Goal: Task Accomplishment & Management: Manage account settings

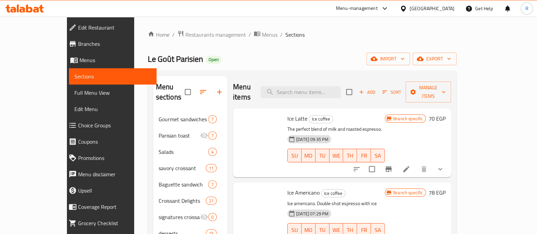
scroll to position [521, 0]
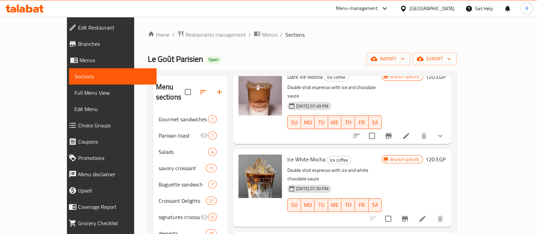
click at [44, 13] on div at bounding box center [24, 9] width 49 height 14
click at [39, 11] on icon at bounding box center [36, 10] width 6 height 6
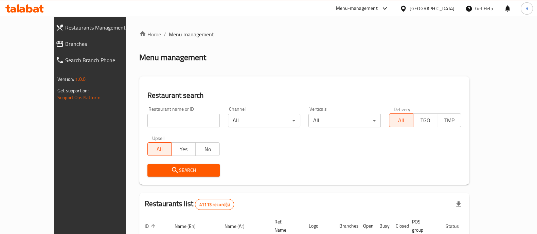
click at [166, 123] on input "search" at bounding box center [183, 121] width 72 height 14
type input "bocatta"
click at [177, 168] on span "Search" at bounding box center [183, 170] width 61 height 8
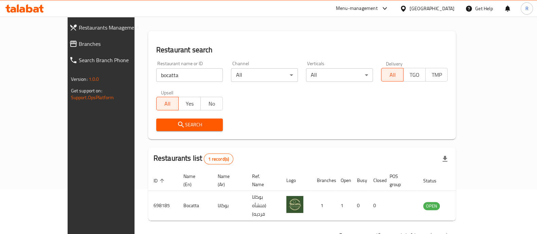
scroll to position [55, 0]
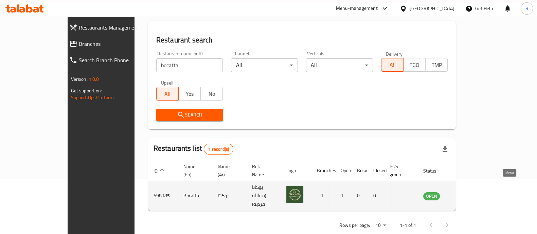
click at [467, 192] on icon "enhanced table" at bounding box center [463, 196] width 8 height 8
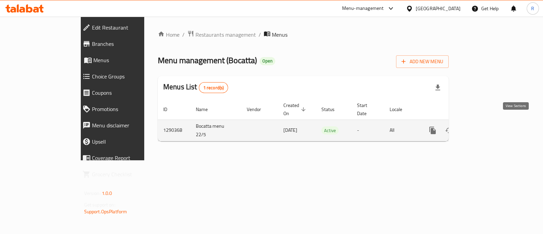
click at [490, 124] on link "enhanced table" at bounding box center [482, 130] width 16 height 16
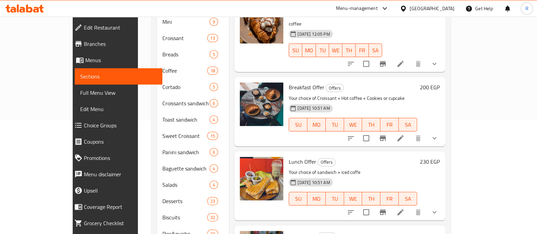
scroll to position [137, 0]
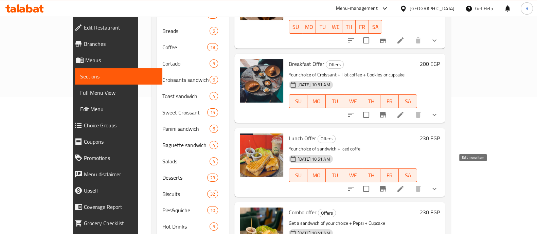
click at [404, 185] on icon at bounding box center [400, 189] width 8 height 8
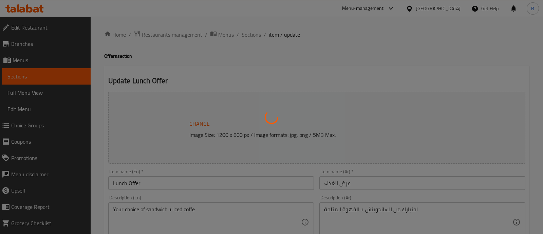
type input "اختيارك من الساندوتش"
type input "1"
type input "اختيارك من"
type input "1"
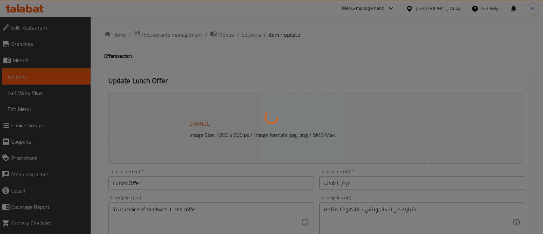
type input "1"
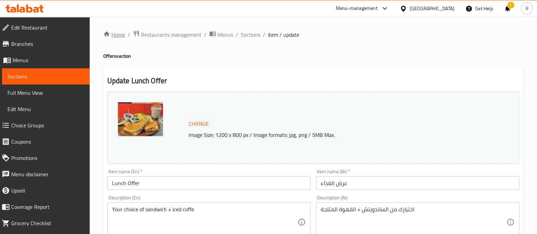
click at [117, 36] on link "Home" at bounding box center [114, 35] width 22 height 8
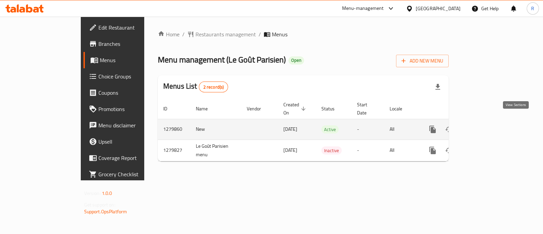
click at [490, 128] on link "enhanced table" at bounding box center [482, 129] width 16 height 16
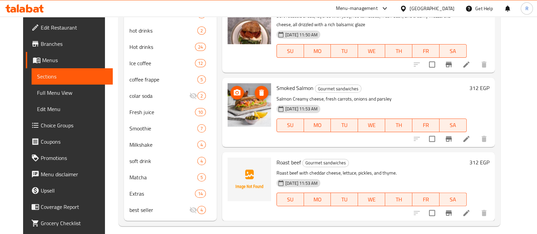
scroll to position [247, 0]
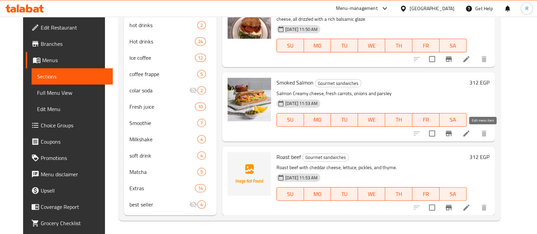
click at [470, 129] on icon at bounding box center [466, 133] width 8 height 8
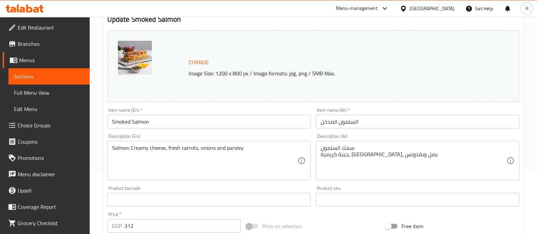
scroll to position [62, 0]
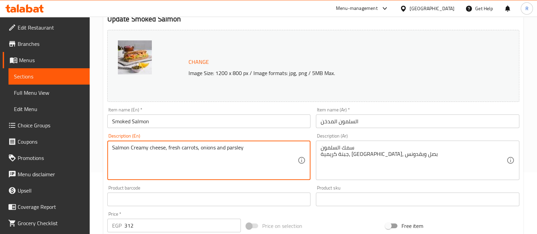
drag, startPoint x: 197, startPoint y: 147, endPoint x: 168, endPoint y: 148, distance: 28.9
type textarea "Salmon Creamy cheese, onions and parsley"
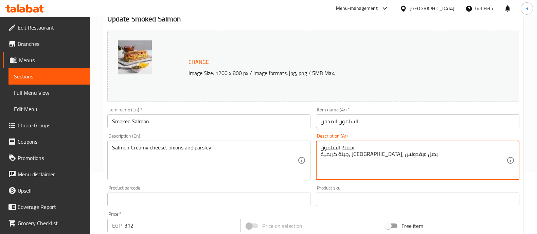
drag, startPoint x: 355, startPoint y: 155, endPoint x: 373, endPoint y: 156, distance: 18.4
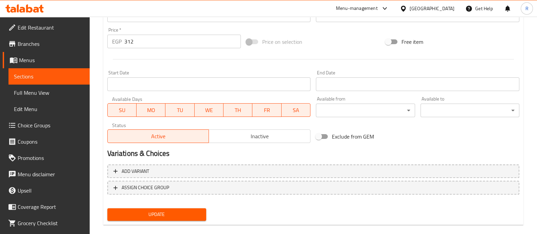
scroll to position [255, 0]
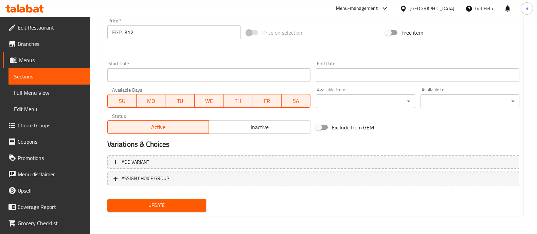
type textarea "سمك السلمون جبنة كريمية، ، بصل وبقدونس"
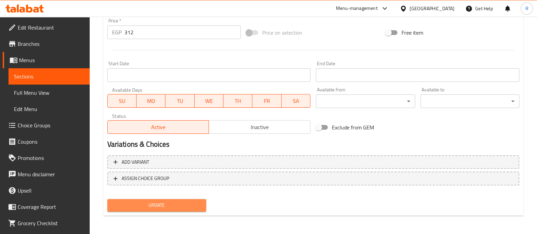
click at [157, 206] on span "Update" at bounding box center [157, 205] width 88 height 8
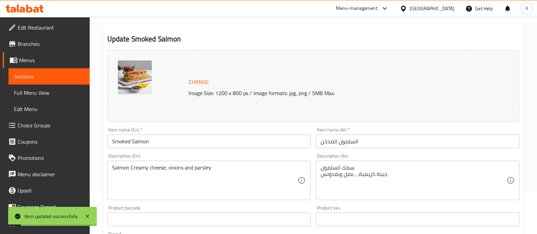
scroll to position [0, 0]
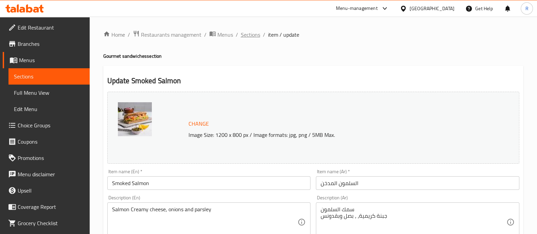
click at [241, 35] on span "Sections" at bounding box center [250, 35] width 19 height 8
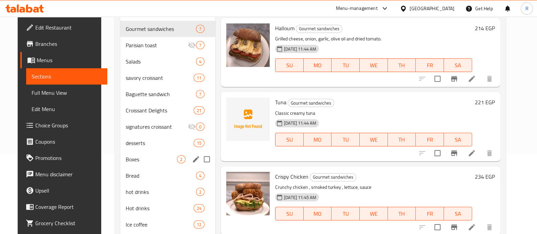
scroll to position [118, 0]
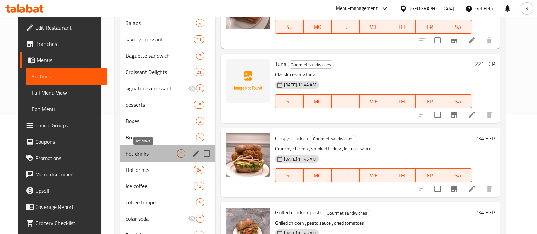
click at [147, 154] on span "hot drinks" at bounding box center [151, 153] width 51 height 8
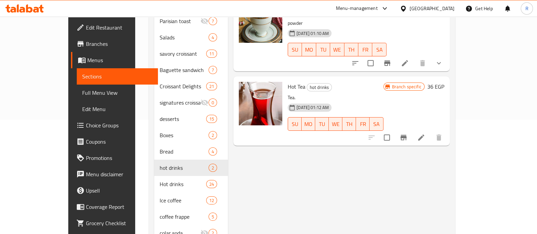
scroll to position [117, 0]
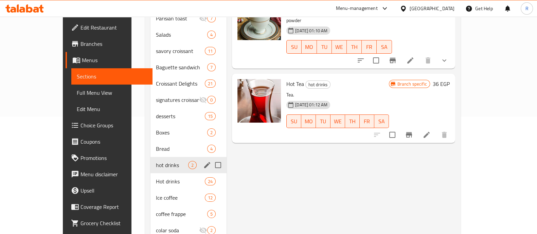
click at [211, 158] on input "Menu sections" at bounding box center [218, 165] width 14 height 14
checkbox input "true"
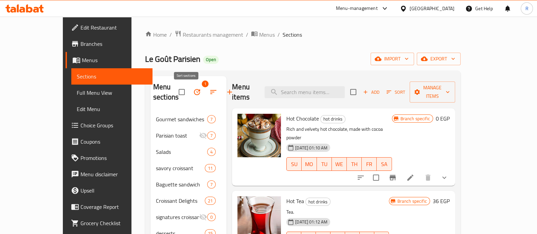
click at [209, 93] on icon "button" at bounding box center [213, 92] width 8 height 8
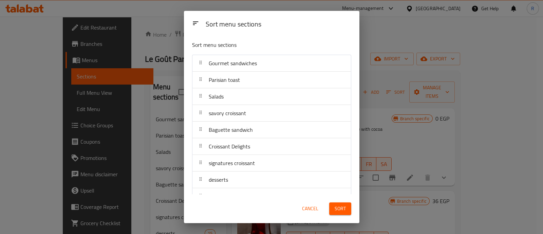
click at [304, 207] on span "Cancel" at bounding box center [310, 208] width 16 height 8
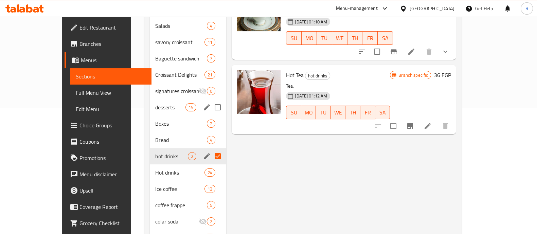
scroll to position [126, 0]
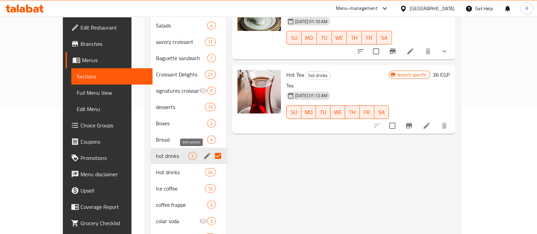
click at [204, 156] on icon "edit" at bounding box center [207, 156] width 6 height 6
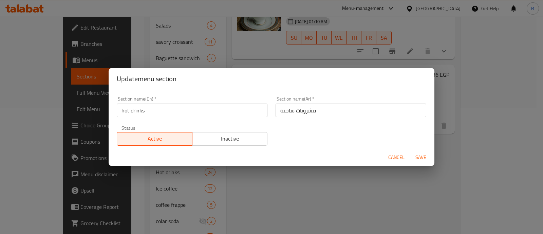
click at [217, 140] on span "Inactive" at bounding box center [230, 139] width 70 height 10
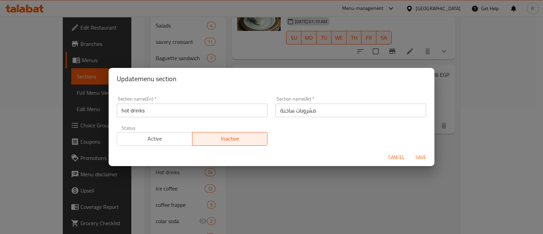
click at [420, 155] on span "Save" at bounding box center [421, 157] width 16 height 8
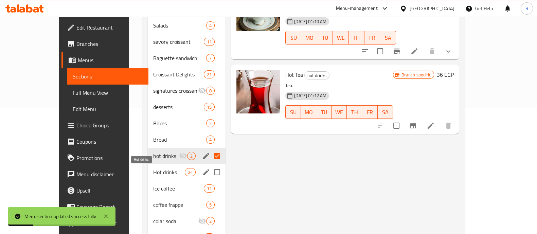
click at [153, 172] on span "Hot drinks" at bounding box center [169, 172] width 32 height 8
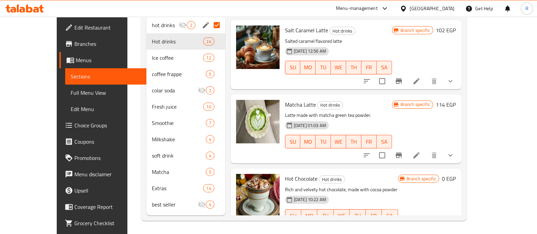
scroll to position [1241, 0]
click at [152, 169] on span "Matcha" at bounding box center [169, 172] width 35 height 8
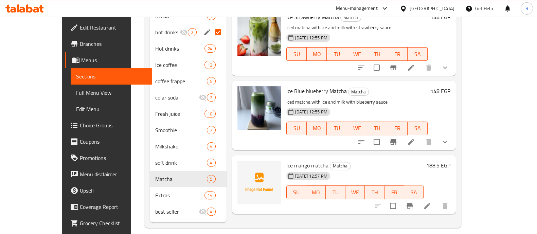
scroll to position [251, 0]
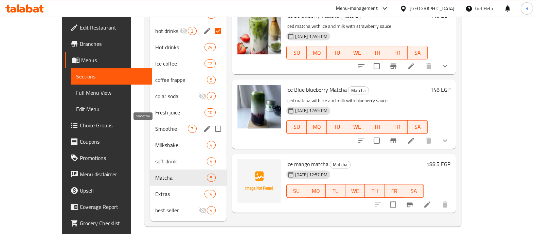
click at [155, 131] on span "Smoothie" at bounding box center [171, 129] width 33 height 8
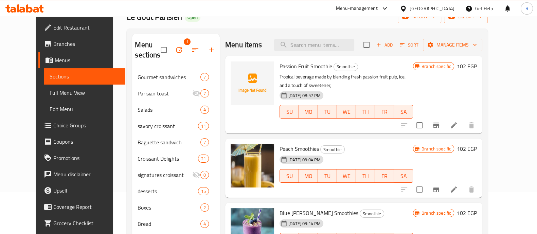
scroll to position [41, 0]
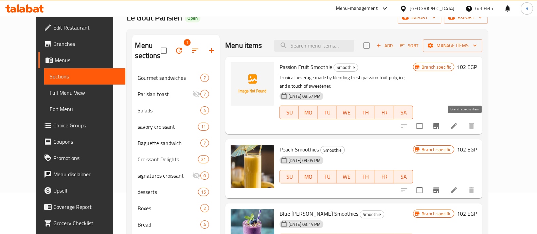
click at [444, 130] on button "Branch-specific-item" at bounding box center [436, 126] width 16 height 16
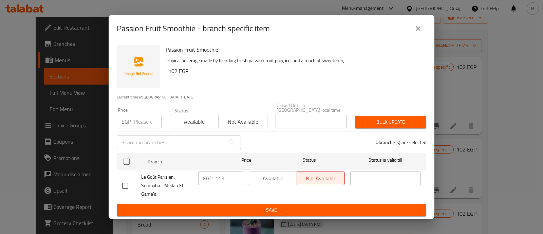
click at [422, 32] on icon "close" at bounding box center [418, 28] width 8 height 8
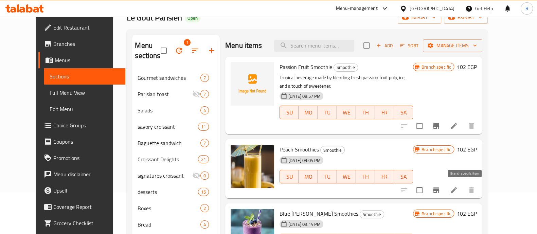
click at [439, 191] on icon "Branch-specific-item" at bounding box center [436, 189] width 6 height 5
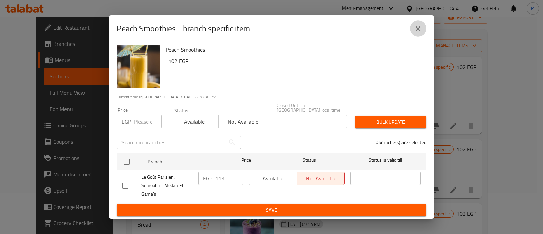
click at [416, 31] on icon "close" at bounding box center [418, 28] width 5 height 5
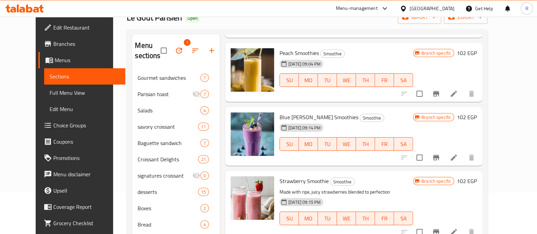
scroll to position [97, 0]
click at [444, 152] on button "Branch-specific-item" at bounding box center [436, 157] width 16 height 16
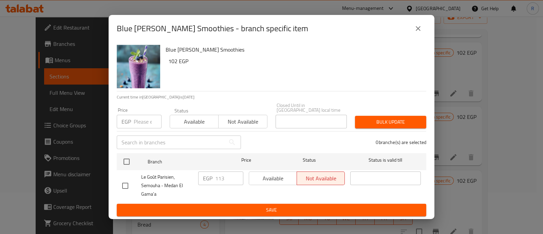
click at [419, 33] on icon "close" at bounding box center [418, 28] width 8 height 8
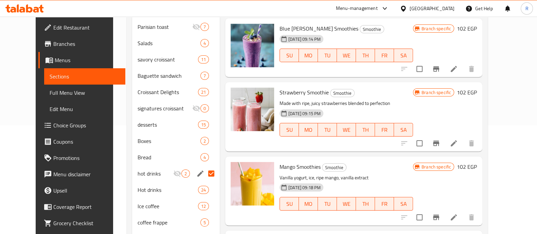
scroll to position [110, 0]
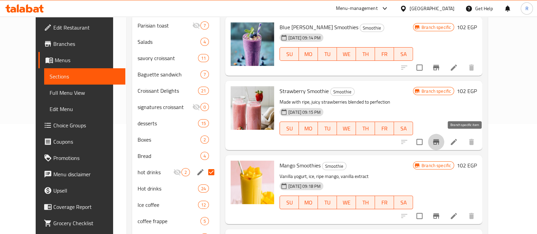
click at [444, 147] on button "Branch-specific-item" at bounding box center [436, 142] width 16 height 16
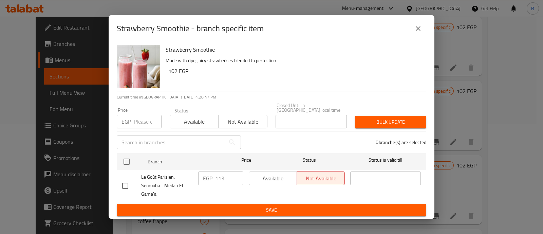
click at [419, 35] on button "close" at bounding box center [418, 28] width 16 height 16
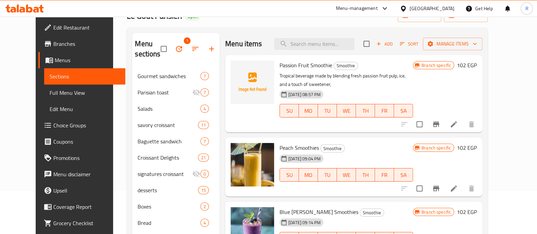
scroll to position [43, 0]
click at [439, 187] on icon "Branch-specific-item" at bounding box center [436, 188] width 6 height 5
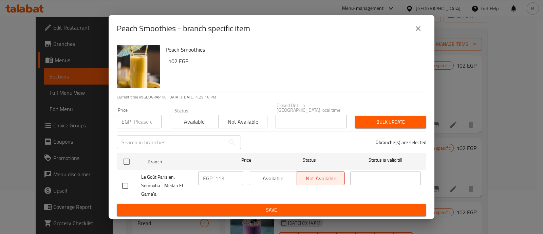
click at [146, 116] on input "number" at bounding box center [148, 122] width 28 height 14
type input "136.5"
click at [270, 173] on div "Available Not available" at bounding box center [297, 178] width 96 height 14
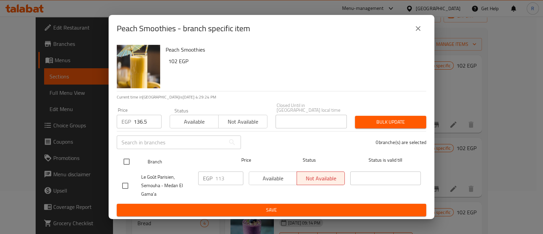
click at [130, 159] on input "checkbox" at bounding box center [126, 161] width 14 height 14
checkbox input "true"
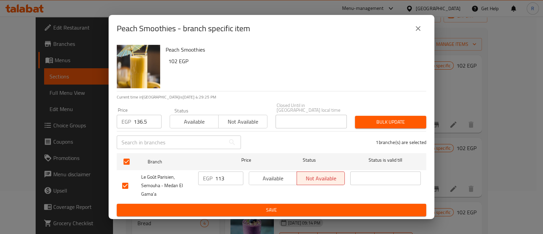
click at [272, 174] on span "Available" at bounding box center [273, 178] width 42 height 10
click at [371, 125] on button "Bulk update" at bounding box center [390, 122] width 71 height 13
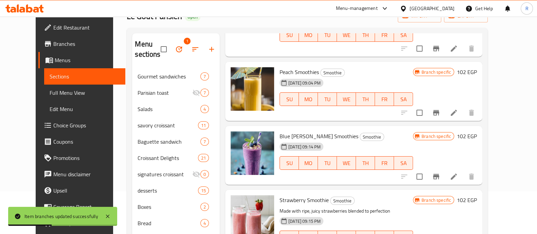
scroll to position [77, 0]
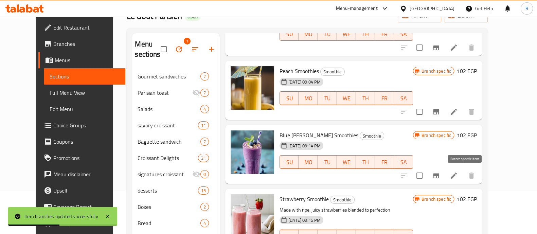
click at [440, 172] on icon "Branch-specific-item" at bounding box center [436, 175] width 8 height 8
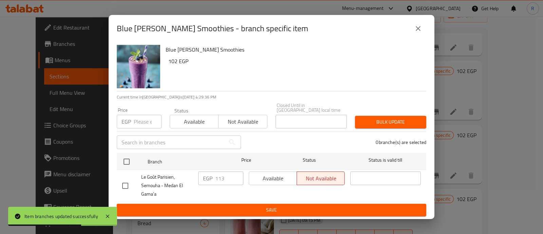
click at [141, 118] on input "number" at bounding box center [148, 122] width 28 height 14
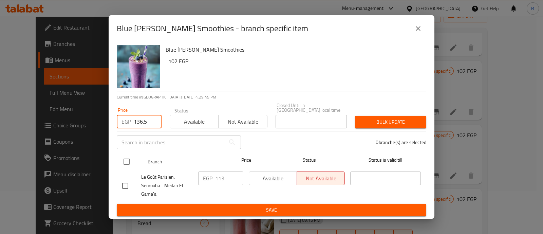
type input "136.5"
click at [121, 156] on input "checkbox" at bounding box center [126, 161] width 14 height 14
checkbox input "true"
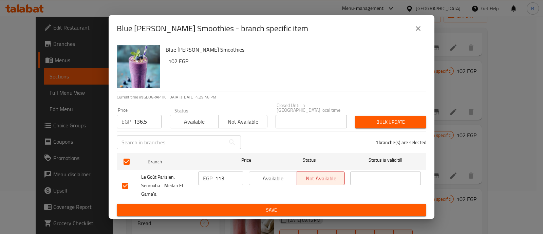
click at [279, 179] on span "Available" at bounding box center [273, 178] width 42 height 10
click at [383, 119] on span "Bulk update" at bounding box center [390, 122] width 60 height 8
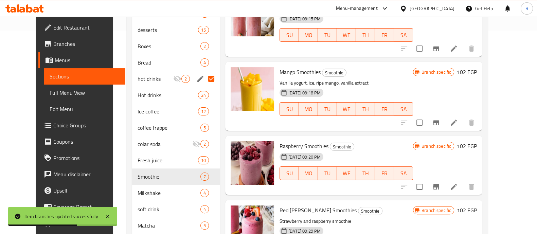
scroll to position [221, 0]
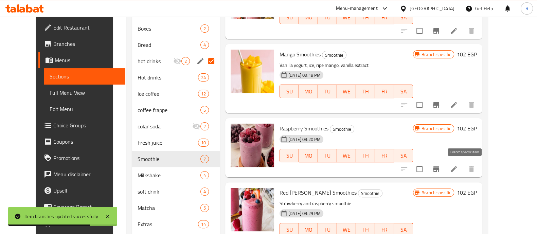
click at [444, 168] on button "Branch-specific-item" at bounding box center [436, 169] width 16 height 16
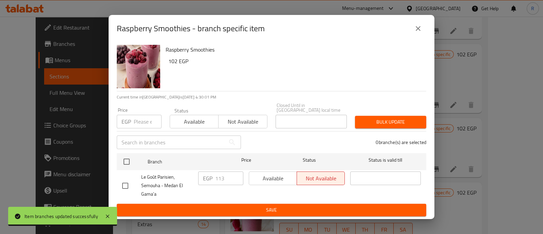
click at [141, 121] on input "number" at bounding box center [148, 122] width 28 height 14
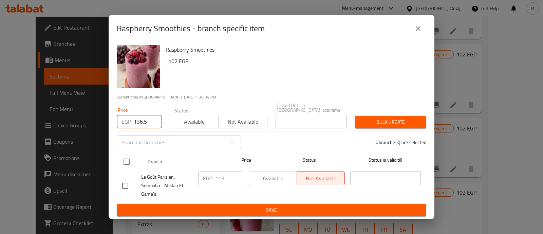
type input "136.5"
click at [125, 161] on input "checkbox" at bounding box center [126, 161] width 14 height 14
checkbox input "true"
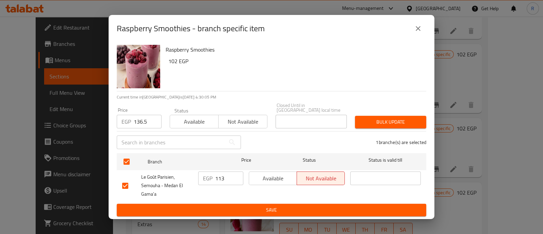
click at [280, 179] on span "Available" at bounding box center [273, 178] width 42 height 10
click at [372, 122] on span "Bulk update" at bounding box center [390, 122] width 60 height 8
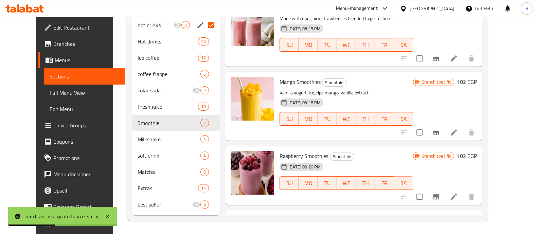
scroll to position [51, 0]
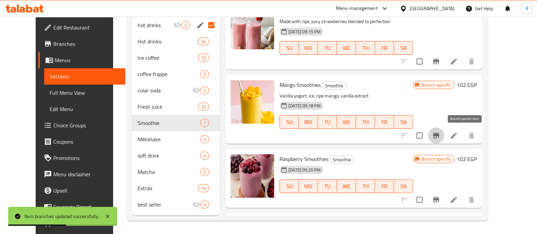
click at [440, 132] on icon "Branch-specific-item" at bounding box center [436, 135] width 8 height 8
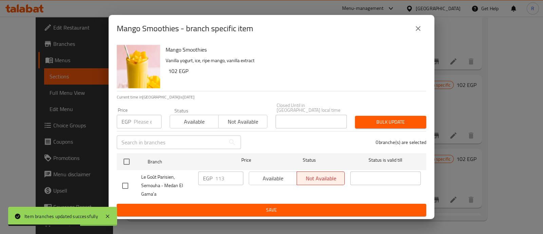
click at [143, 116] on input "number" at bounding box center [148, 122] width 28 height 14
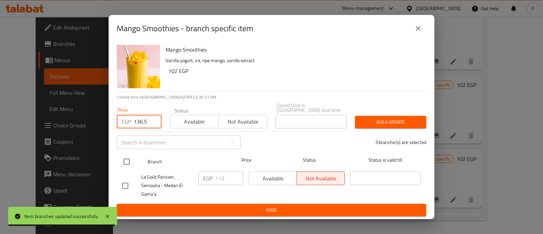
type input "136.5"
click at [129, 157] on input "checkbox" at bounding box center [126, 161] width 14 height 14
checkbox input "true"
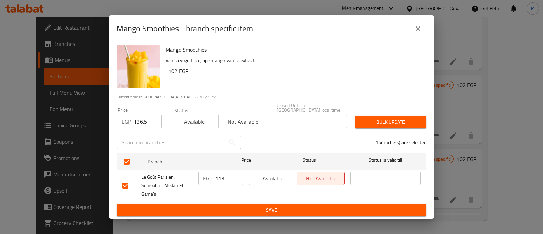
click at [402, 121] on span "Bulk update" at bounding box center [390, 122] width 60 height 8
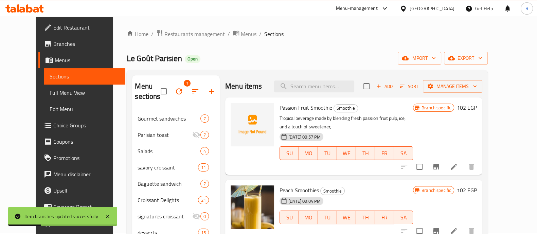
scroll to position [0, 0]
click at [439, 167] on icon "Branch-specific-item" at bounding box center [436, 166] width 6 height 5
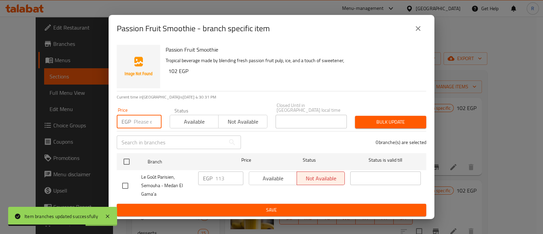
click at [141, 116] on input "number" at bounding box center [148, 122] width 28 height 14
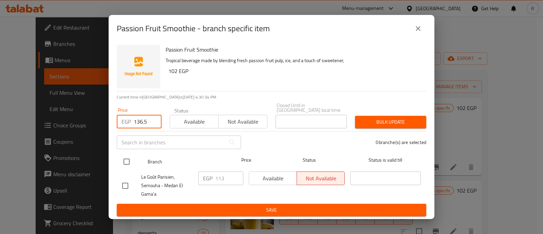
type input "136.5"
click at [125, 159] on input "checkbox" at bounding box center [126, 161] width 14 height 14
checkbox input "true"
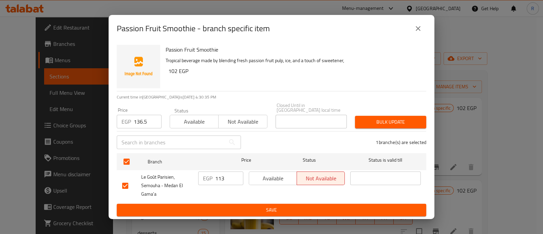
click at [282, 175] on span "Available" at bounding box center [273, 178] width 42 height 10
click at [372, 120] on span "Bulk update" at bounding box center [390, 122] width 60 height 8
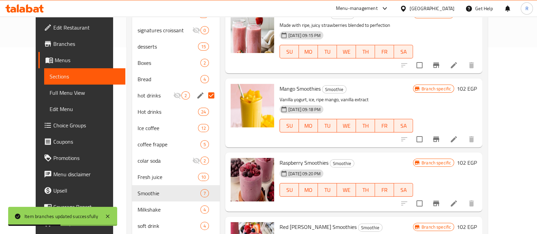
scroll to position [257, 0]
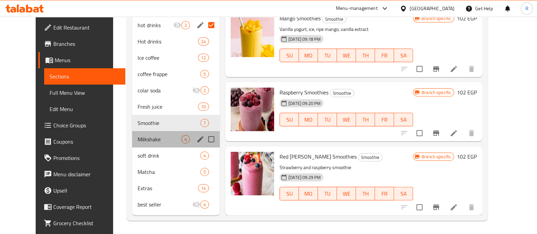
click at [146, 143] on div "Milkshake 4" at bounding box center [176, 139] width 88 height 16
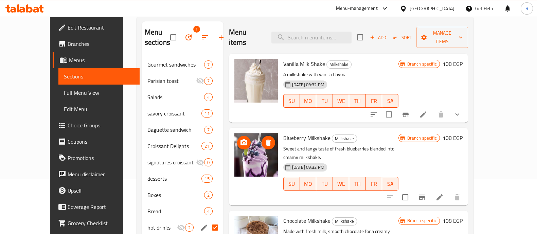
scroll to position [54, 0]
click at [409, 111] on icon "Branch-specific-item" at bounding box center [405, 115] width 8 height 8
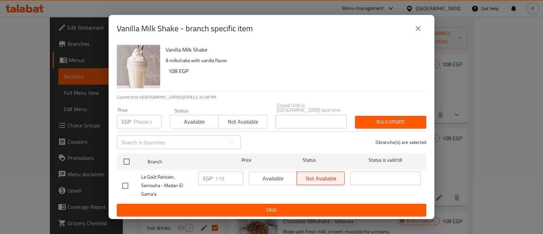
click at [143, 115] on input "number" at bounding box center [148, 122] width 28 height 14
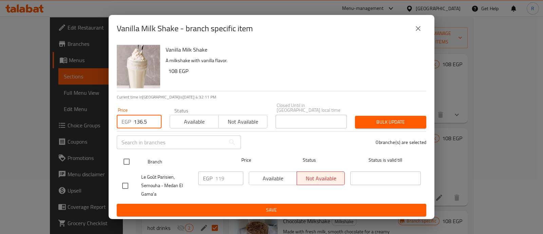
type input "136.5"
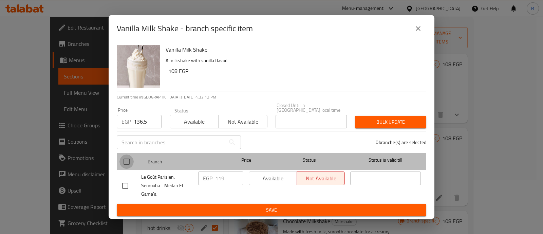
click at [129, 158] on input "checkbox" at bounding box center [126, 161] width 14 height 14
checkbox input "true"
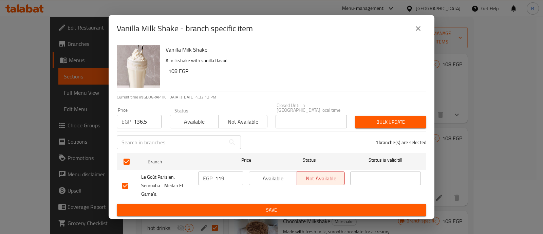
click at [272, 171] on button "Available" at bounding box center [273, 178] width 48 height 14
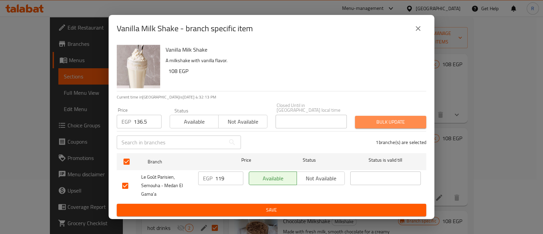
click at [376, 123] on span "Bulk update" at bounding box center [390, 122] width 60 height 8
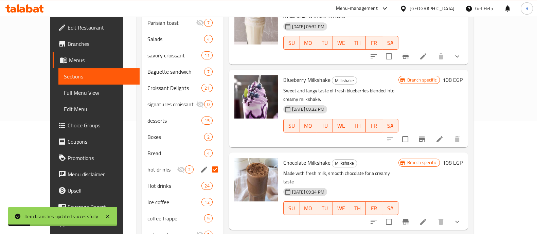
scroll to position [114, 0]
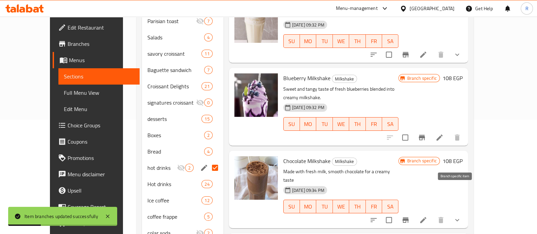
click at [408, 217] on icon "Branch-specific-item" at bounding box center [405, 219] width 6 height 5
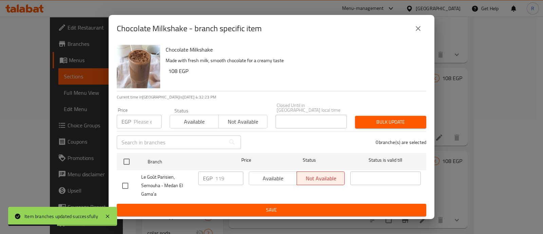
click at [139, 120] on input "number" at bounding box center [148, 122] width 28 height 14
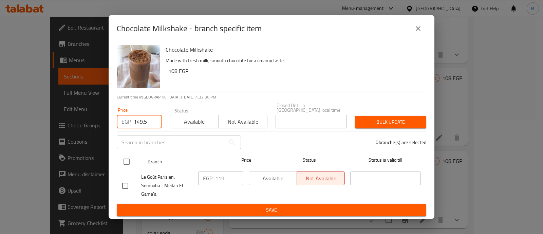
type input "149.5"
click at [125, 155] on input "checkbox" at bounding box center [126, 161] width 14 height 14
checkbox input "true"
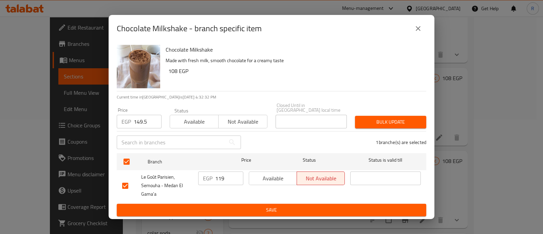
click at [365, 124] on button "Bulk update" at bounding box center [390, 122] width 71 height 13
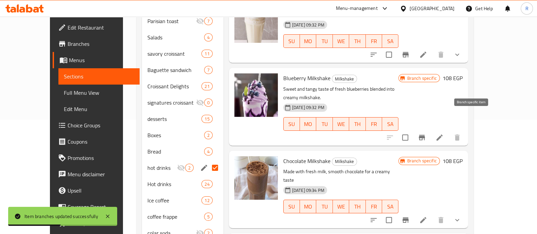
click at [426, 133] on icon "Branch-specific-item" at bounding box center [421, 137] width 8 height 8
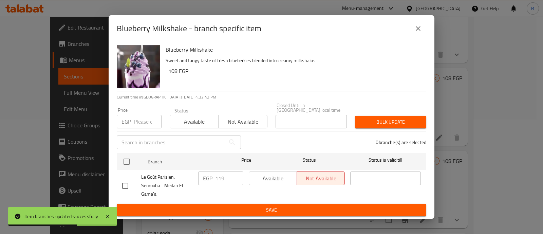
click at [142, 120] on input "number" at bounding box center [148, 122] width 28 height 14
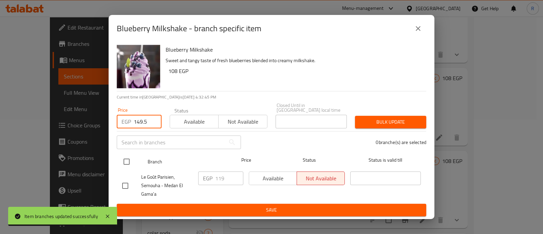
type input "149.5"
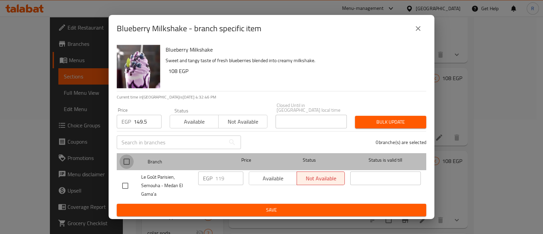
click at [129, 159] on input "checkbox" at bounding box center [126, 161] width 14 height 14
checkbox input "true"
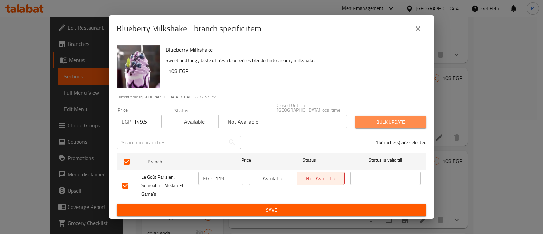
click at [368, 118] on span "Bulk update" at bounding box center [390, 122] width 60 height 8
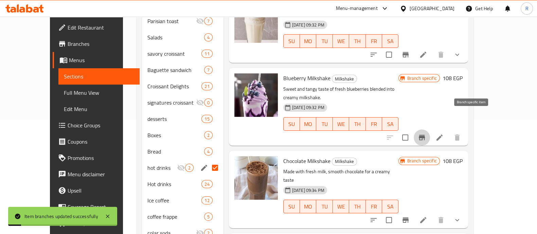
click at [425, 135] on icon "Branch-specific-item" at bounding box center [422, 137] width 6 height 5
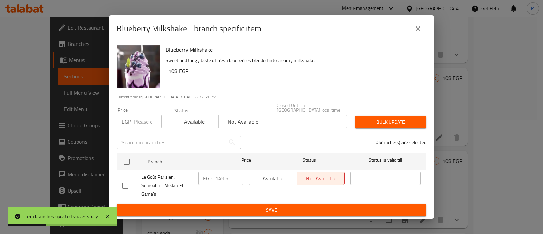
click at [271, 174] on div "Available Not available" at bounding box center [297, 178] width 96 height 14
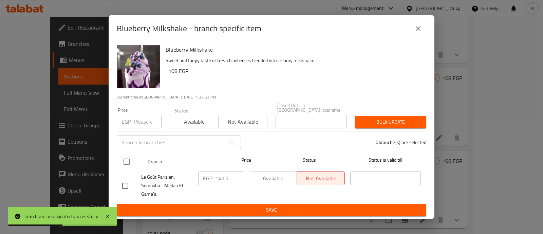
click at [128, 160] on input "checkbox" at bounding box center [126, 161] width 14 height 14
checkbox input "true"
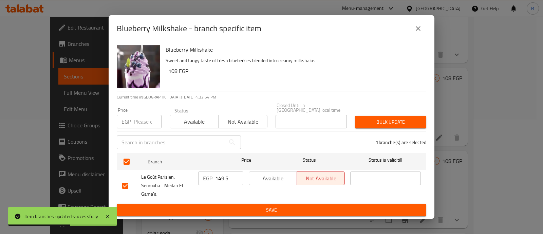
click at [256, 173] on span "Available" at bounding box center [273, 178] width 42 height 10
click at [371, 122] on span "Bulk update" at bounding box center [390, 122] width 60 height 8
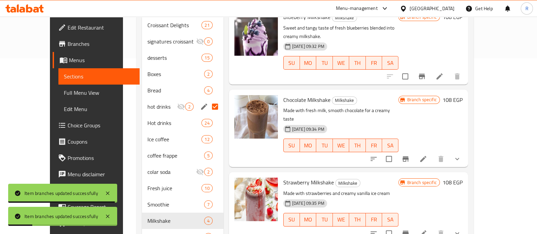
scroll to position [181, 0]
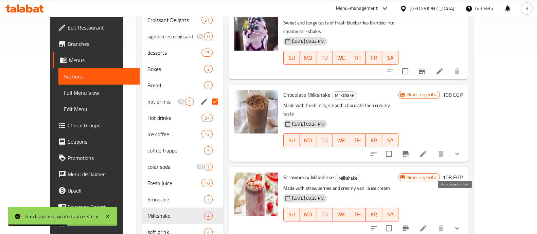
click at [409, 224] on icon "Branch-specific-item" at bounding box center [405, 228] width 8 height 8
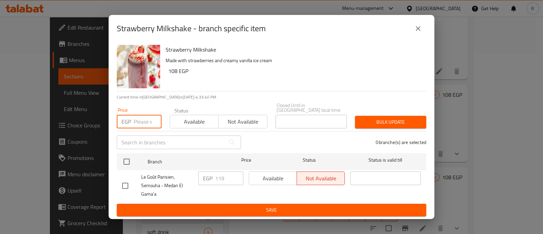
click at [143, 123] on input "number" at bounding box center [148, 122] width 28 height 14
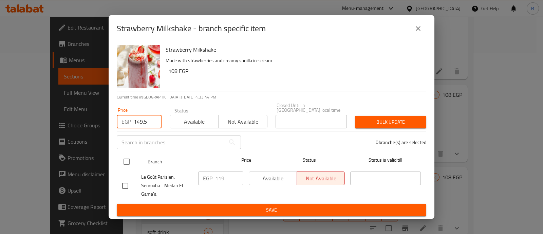
type input "149.5"
click at [126, 163] on input "checkbox" at bounding box center [126, 161] width 14 height 14
checkbox input "true"
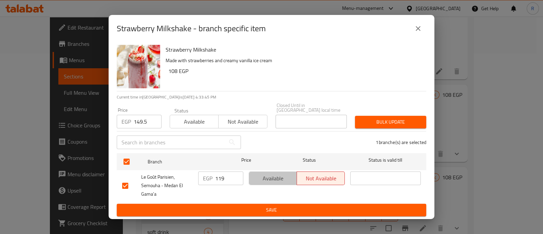
click at [260, 175] on span "Available" at bounding box center [273, 178] width 42 height 10
click at [392, 118] on span "Bulk update" at bounding box center [390, 122] width 60 height 8
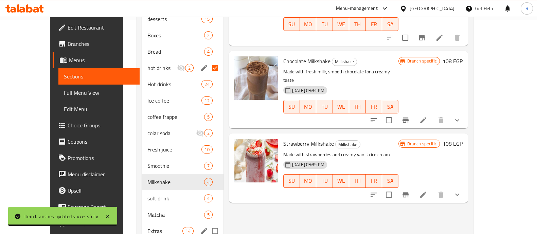
scroll to position [224, 0]
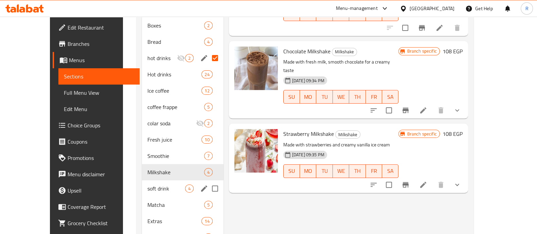
click at [147, 192] on span "soft drink" at bounding box center [166, 188] width 38 height 8
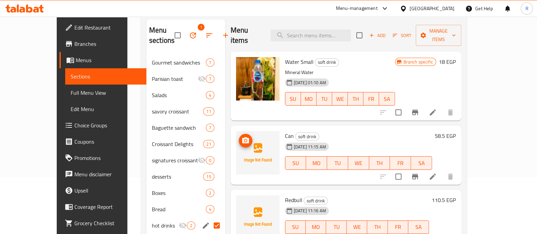
scroll to position [44, 0]
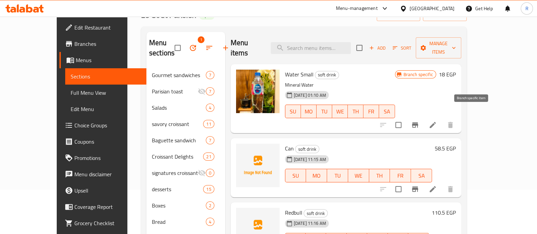
click at [418, 122] on icon "Branch-specific-item" at bounding box center [415, 124] width 6 height 5
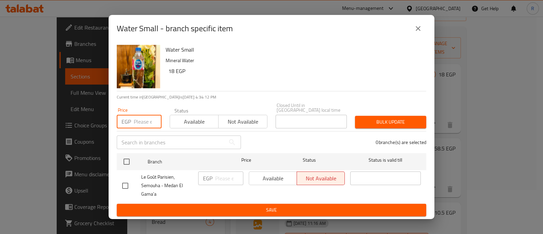
click at [140, 121] on input "number" at bounding box center [148, 122] width 28 height 14
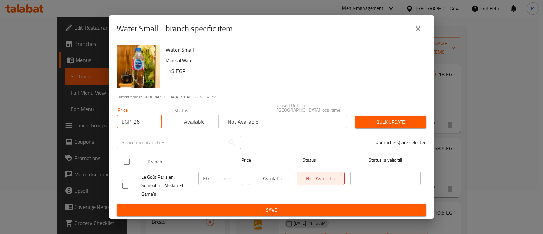
type input "26"
click at [124, 157] on input "checkbox" at bounding box center [126, 161] width 14 height 14
checkbox input "true"
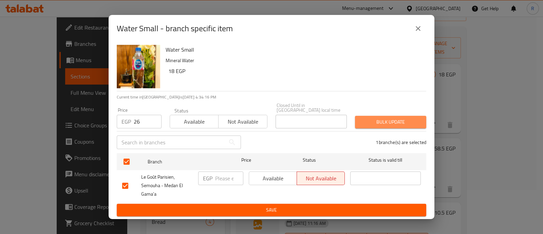
click at [368, 125] on button "Bulk update" at bounding box center [390, 122] width 71 height 13
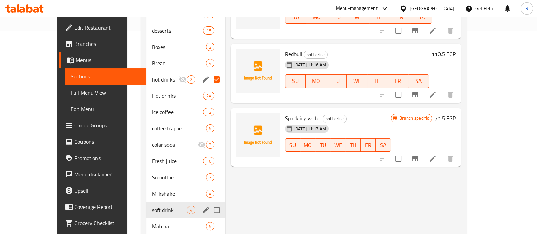
scroll to position [203, 0]
click at [152, 163] on span "Fresh juice" at bounding box center [168, 160] width 32 height 8
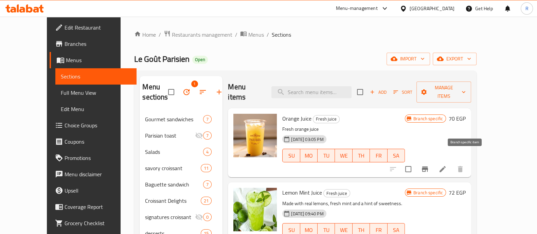
click at [429, 165] on icon "Branch-specific-item" at bounding box center [425, 169] width 8 height 8
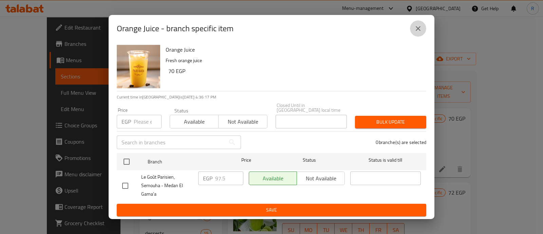
click at [422, 33] on button "close" at bounding box center [418, 28] width 16 height 16
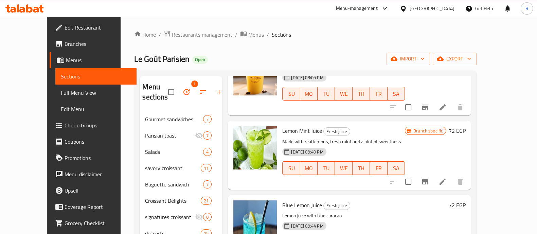
scroll to position [63, 0]
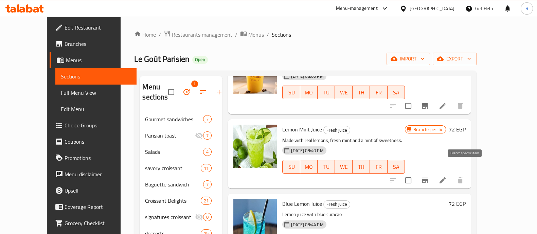
click at [429, 176] on icon "Branch-specific-item" at bounding box center [425, 180] width 8 height 8
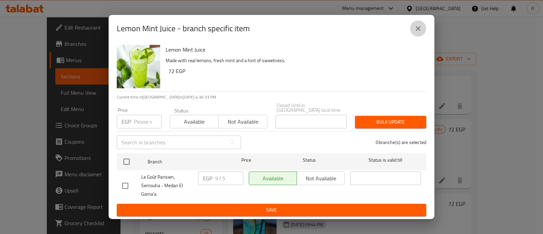
click at [417, 36] on button "close" at bounding box center [418, 28] width 16 height 16
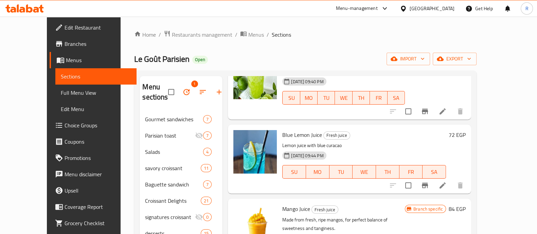
scroll to position [134, 0]
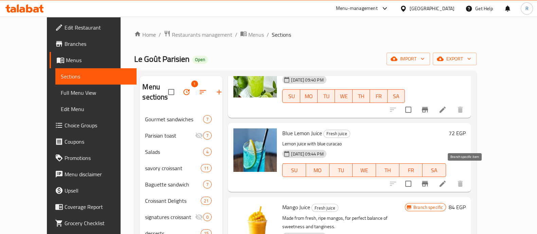
click at [429, 180] on icon "Branch-specific-item" at bounding box center [425, 184] width 8 height 8
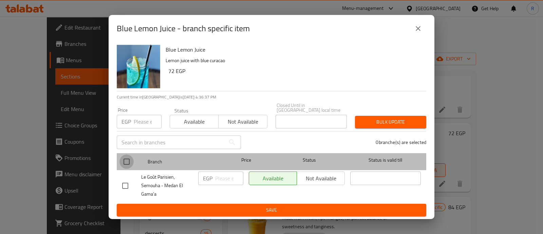
click at [123, 160] on input "checkbox" at bounding box center [126, 161] width 14 height 14
checkbox input "true"
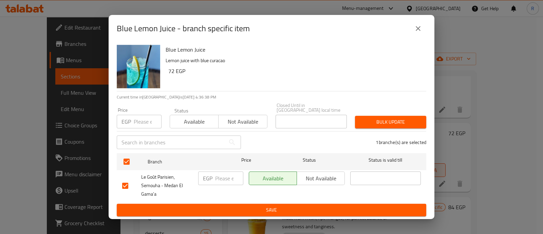
click at [307, 180] on span "Not available" at bounding box center [321, 178] width 42 height 10
click at [375, 120] on span "Bulk update" at bounding box center [390, 122] width 60 height 8
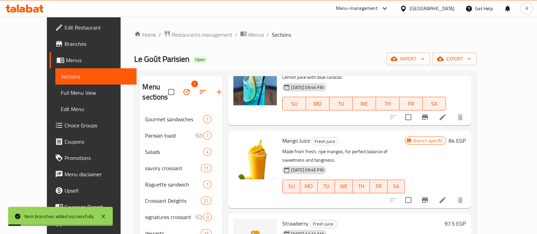
scroll to position [209, 0]
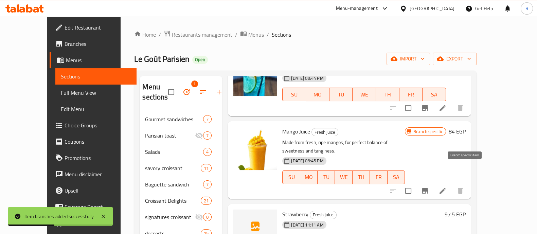
click at [428, 188] on icon "Branch-specific-item" at bounding box center [425, 190] width 6 height 5
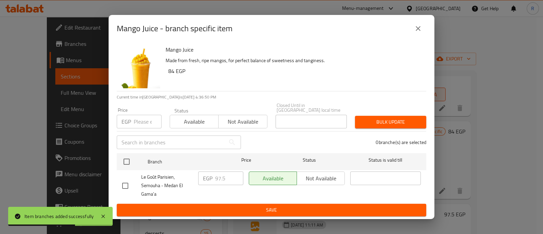
click at [416, 32] on icon "close" at bounding box center [418, 28] width 8 height 8
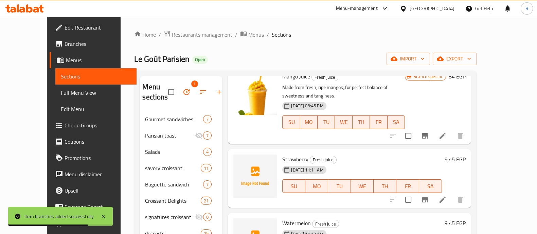
scroll to position [271, 0]
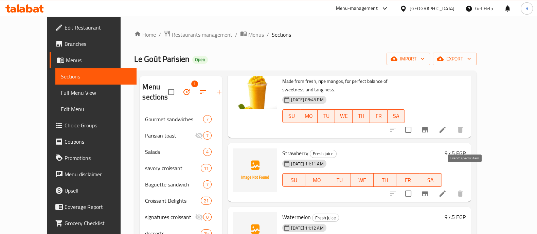
click at [428, 191] on icon "Branch-specific-item" at bounding box center [425, 193] width 6 height 5
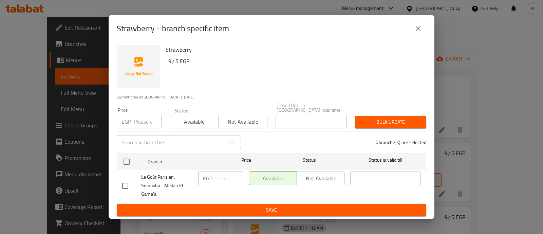
click at [416, 31] on icon "close" at bounding box center [418, 28] width 5 height 5
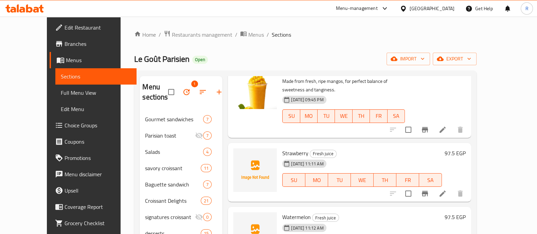
scroll to position [301, 0]
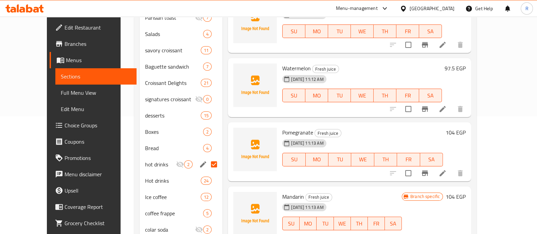
click at [386, 150] on div "SU MO TU WE TH FR SA" at bounding box center [362, 159] width 166 height 19
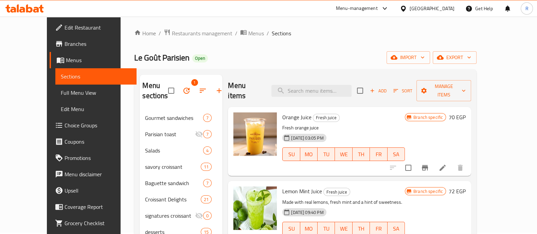
scroll to position [0, 0]
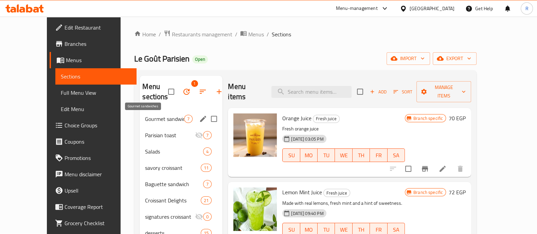
click at [145, 121] on span "Gourmet sandwiches" at bounding box center [164, 119] width 39 height 8
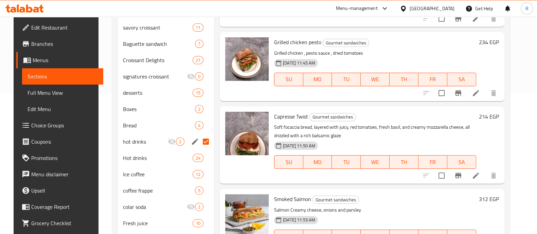
scroll to position [141, 0]
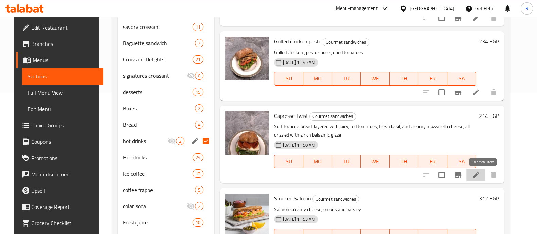
click at [480, 178] on icon at bounding box center [475, 175] width 8 height 8
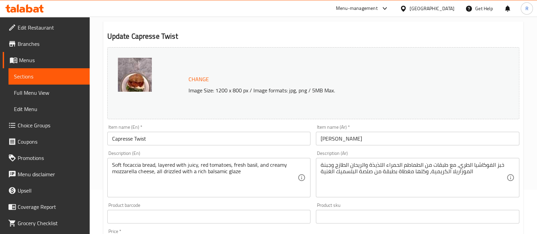
scroll to position [48, 0]
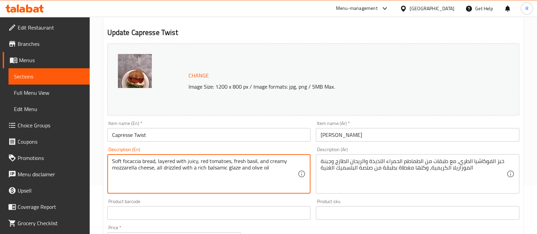
click at [251, 167] on textarea "Soft focaccia bread, layered with juicy, red tomatoes, fresh basil, and creamy …" at bounding box center [205, 174] width 186 height 32
type textarea "Soft focaccia bread, layered with juicy, red tomatoes, fresh basil, and creamy …"
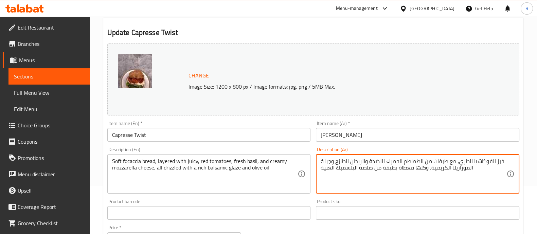
click at [347, 165] on textarea "خبز الفوكاشيا الطري، مع طبقات من الطماطم الحمراء اللذيذة والريحان الطازج وجبنة …" at bounding box center [413, 174] width 186 height 32
paste textarea "وزيت الزيتون"
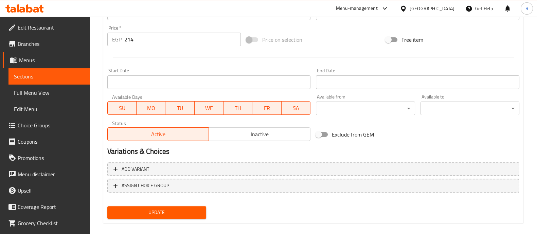
scroll to position [248, 0]
type textarea "خبز الفوكاشيا الطري، مع طبقات من الطماطم الحمراء اللذيذة والريحان الطازج وجبنة …"
click at [171, 215] on span "Update" at bounding box center [157, 212] width 88 height 8
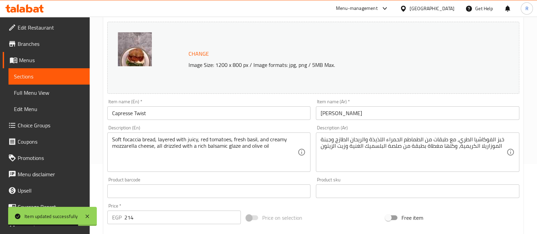
scroll to position [0, 0]
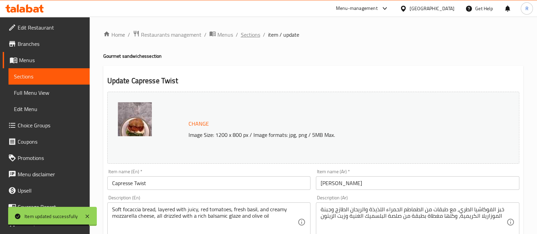
click at [244, 36] on span "Sections" at bounding box center [250, 35] width 19 height 8
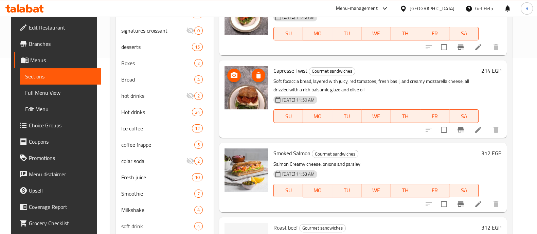
scroll to position [185, 0]
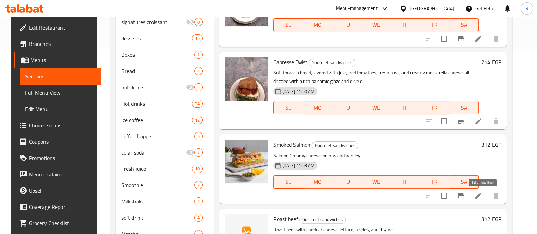
click at [482, 193] on icon at bounding box center [478, 195] width 8 height 8
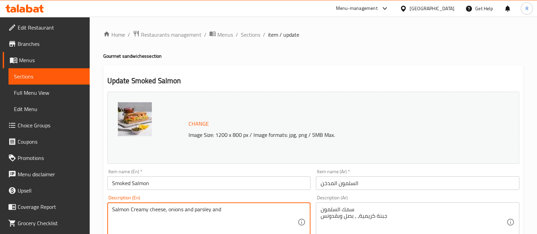
paste textarea "Cappers"
type textarea "Salmon Creamy cheese, onions and parsley and Cappers."
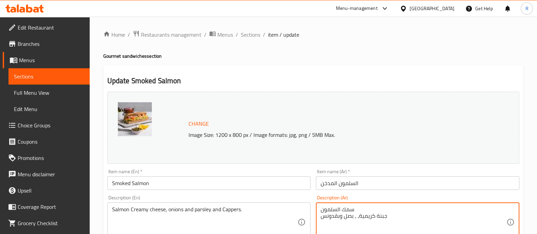
click at [321, 214] on textarea "سمك السلمون جبنة كريمية، ، بصل وبقدونس" at bounding box center [413, 222] width 186 height 32
click at [395, 216] on textarea "سمك السلمون جبنة كريمية، ، بصل وبقدونس" at bounding box center [413, 222] width 186 height 32
paste textarea "كابرز"
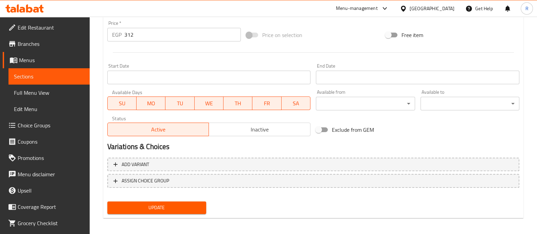
scroll to position [255, 0]
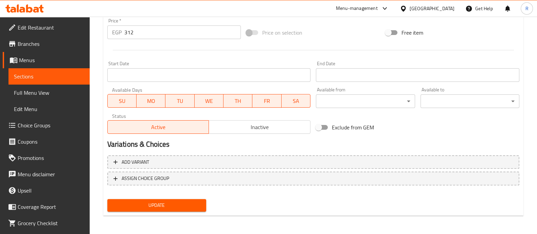
type textarea "سمك السلمون جبنة كريمية، ، بصل وبقدونس وكابرز"
click at [192, 201] on span "Update" at bounding box center [157, 205] width 88 height 8
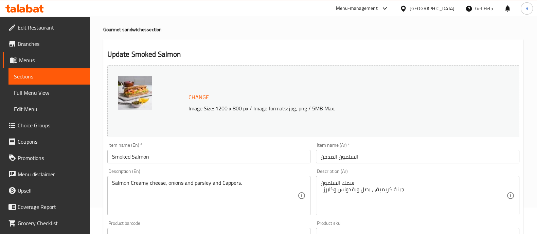
scroll to position [0, 0]
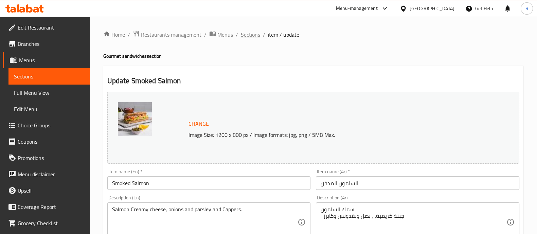
click at [244, 38] on span "Sections" at bounding box center [250, 35] width 19 height 8
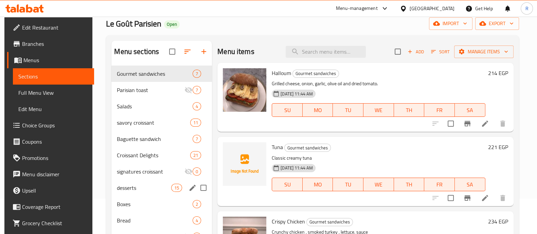
scroll to position [41, 0]
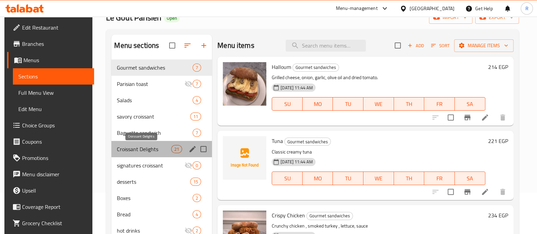
click at [132, 151] on span "Croissant Delights" at bounding box center [144, 149] width 54 height 8
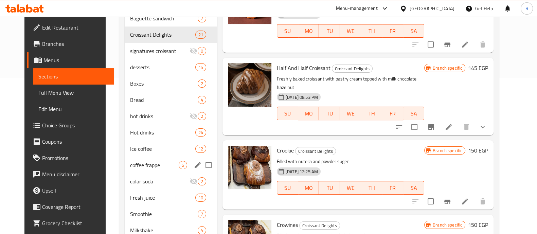
scroll to position [154, 0]
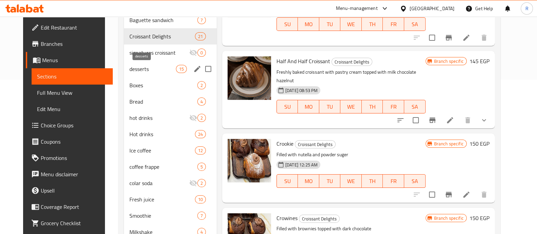
click at [129, 69] on span "desserts" at bounding box center [152, 69] width 47 height 8
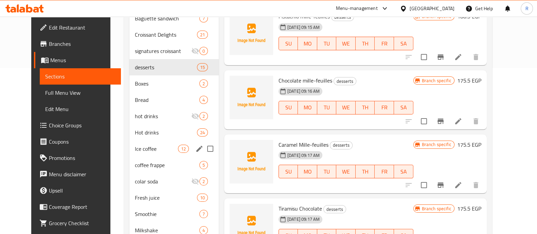
scroll to position [167, 0]
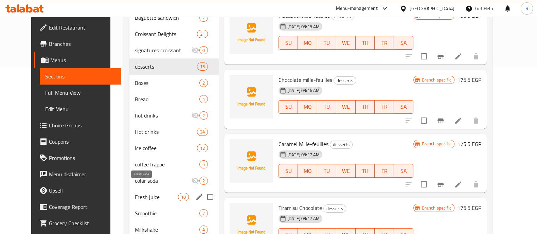
click at [135, 193] on span "Fresh juice" at bounding box center [156, 197] width 43 height 8
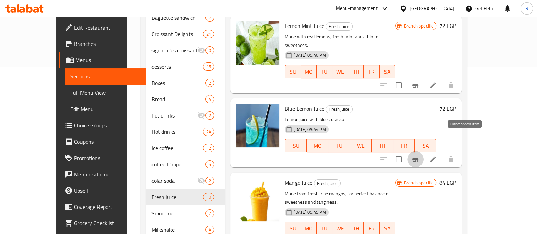
click at [419, 155] on icon "Branch-specific-item" at bounding box center [415, 159] width 8 height 8
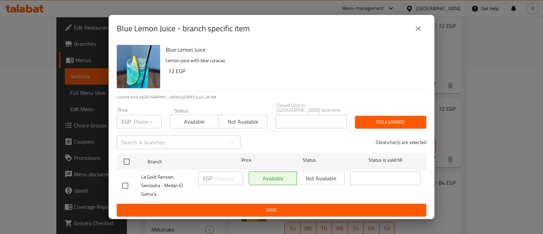
click at [423, 30] on button "close" at bounding box center [418, 28] width 16 height 16
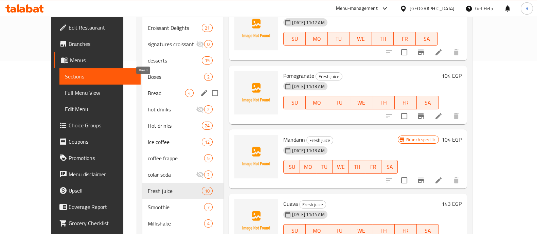
scroll to position [172, 0]
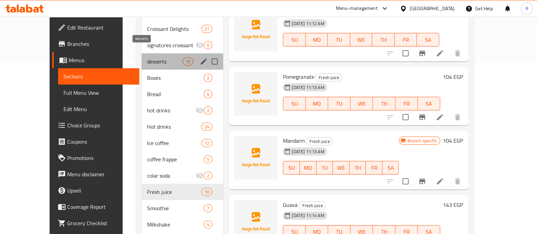
click at [147, 57] on span "desserts" at bounding box center [164, 61] width 35 height 8
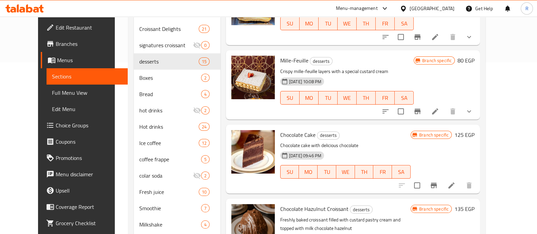
scroll to position [556, 0]
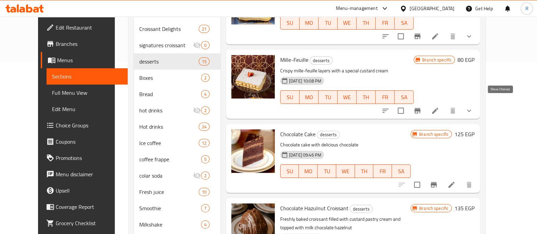
click at [471, 109] on icon "show more" at bounding box center [469, 110] width 4 height 2
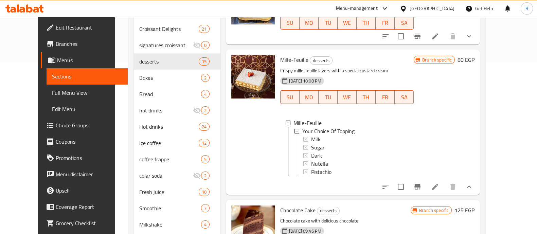
scroll to position [1, 0]
click at [56, 124] on span "Choice Groups" at bounding box center [89, 125] width 67 height 8
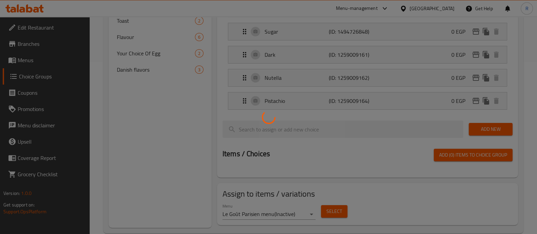
scroll to position [96, 0]
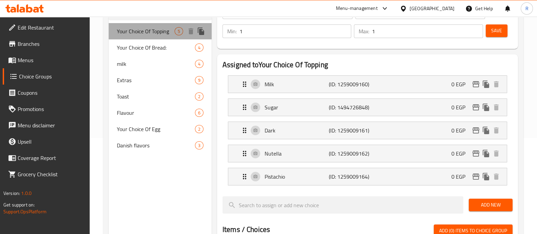
click at [163, 31] on span "Your Choice Of Topping" at bounding box center [146, 31] width 58 height 8
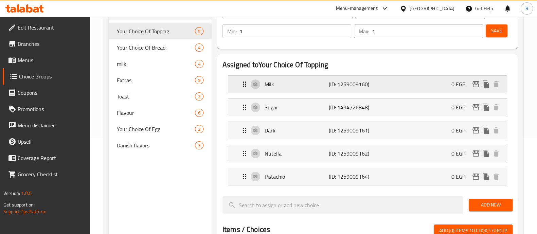
click at [244, 82] on icon "Expand" at bounding box center [244, 84] width 8 height 8
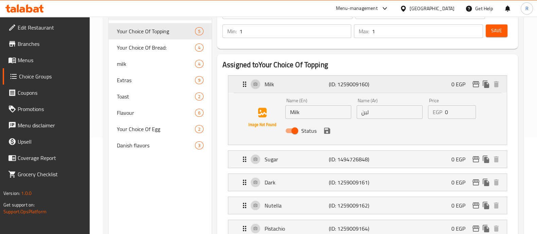
click at [243, 82] on icon "Expand" at bounding box center [244, 83] width 3 height 5
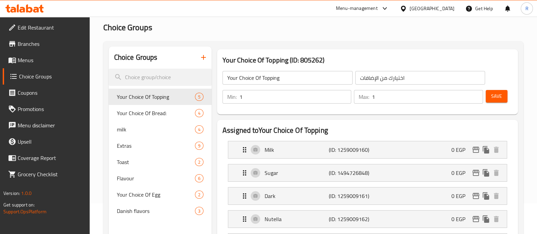
scroll to position [0, 0]
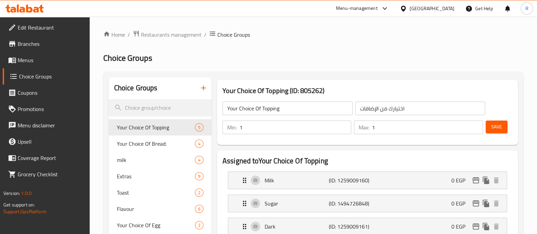
click at [25, 58] on span "Menus" at bounding box center [51, 60] width 67 height 8
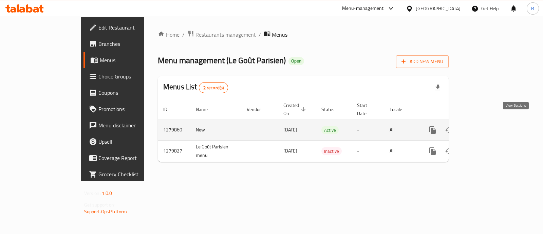
click at [490, 125] on link "enhanced table" at bounding box center [482, 130] width 16 height 16
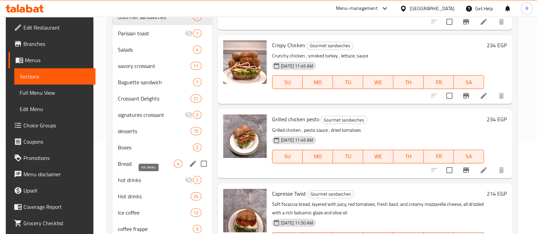
scroll to position [92, 0]
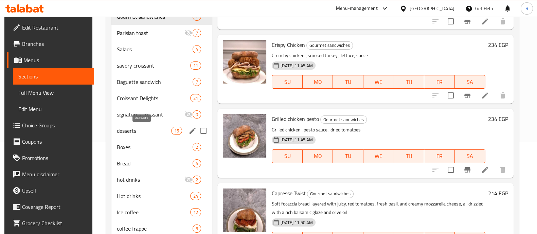
click at [119, 132] on span "desserts" at bounding box center [144, 131] width 54 height 8
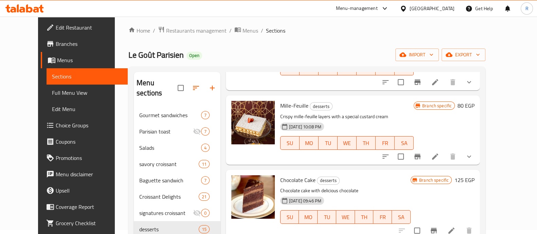
scroll to position [679, 0]
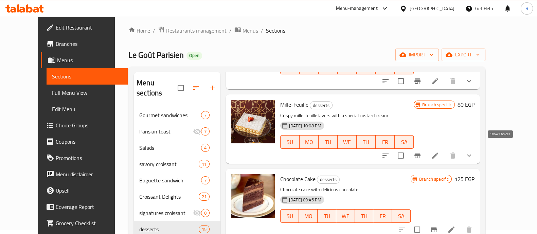
click at [473, 151] on icon "show more" at bounding box center [469, 155] width 8 height 8
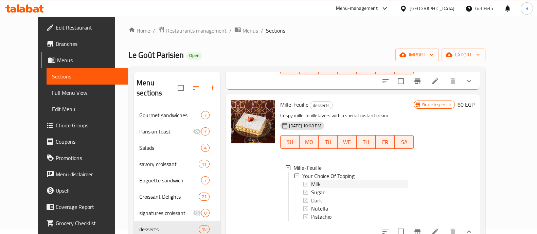
click at [311, 180] on span "Milk" at bounding box center [316, 184] width 10 height 8
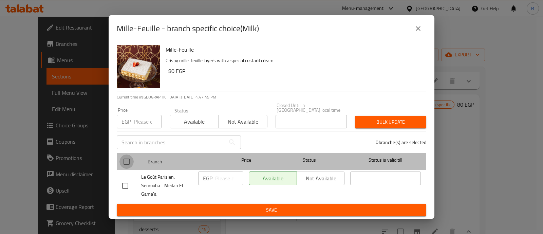
click at [125, 161] on input "checkbox" at bounding box center [126, 161] width 14 height 14
checkbox input "true"
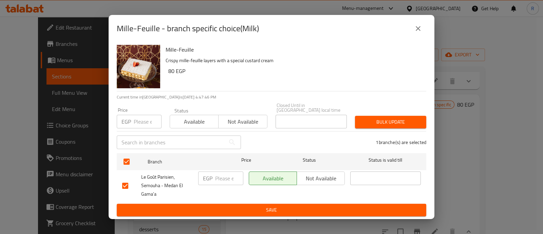
click at [323, 174] on span "Not available" at bounding box center [321, 178] width 42 height 10
click at [371, 123] on span "Bulk update" at bounding box center [390, 122] width 60 height 8
click at [421, 27] on icon "close" at bounding box center [418, 28] width 8 height 8
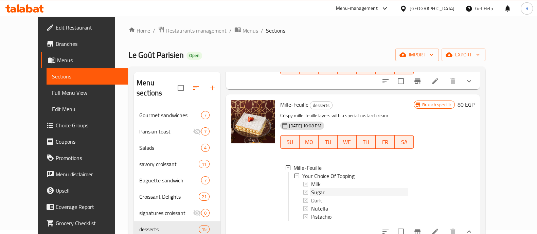
click at [311, 188] on span "Sugar" at bounding box center [318, 192] width 14 height 8
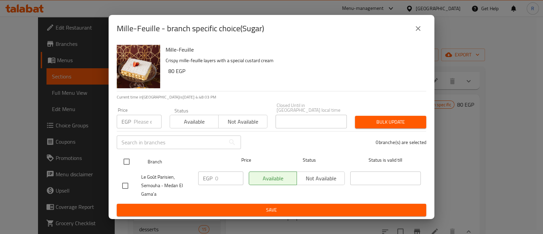
click at [124, 160] on input "checkbox" at bounding box center [126, 161] width 14 height 14
checkbox input "true"
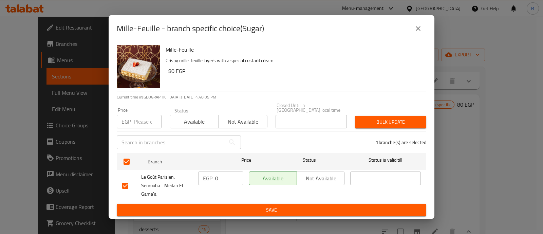
click at [304, 174] on span "Not available" at bounding box center [321, 178] width 42 height 10
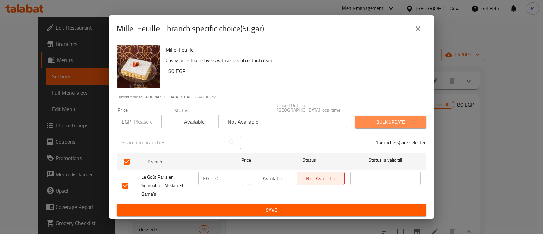
click at [372, 120] on span "Bulk update" at bounding box center [390, 122] width 60 height 8
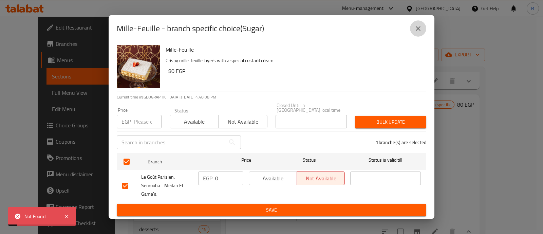
click at [416, 31] on icon "close" at bounding box center [418, 28] width 5 height 5
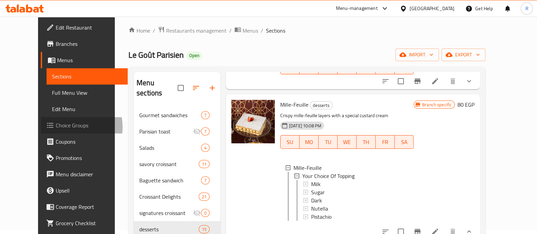
click at [56, 127] on span "Choice Groups" at bounding box center [89, 125] width 67 height 8
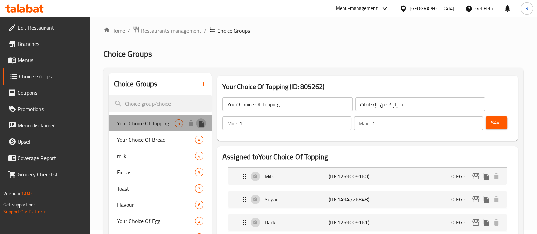
click at [201, 124] on icon "duplicate" at bounding box center [201, 122] width 6 height 7
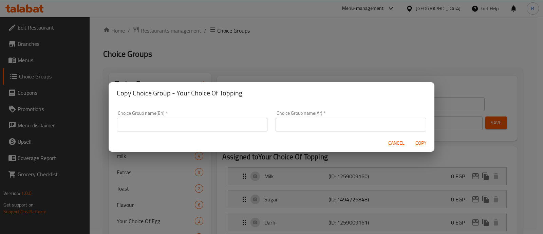
click at [401, 144] on span "Cancel" at bounding box center [396, 143] width 16 height 8
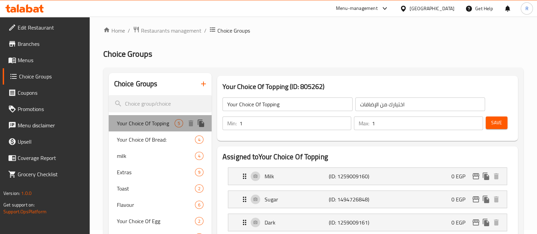
click at [157, 127] on span "Your Choice Of Topping" at bounding box center [146, 123] width 58 height 8
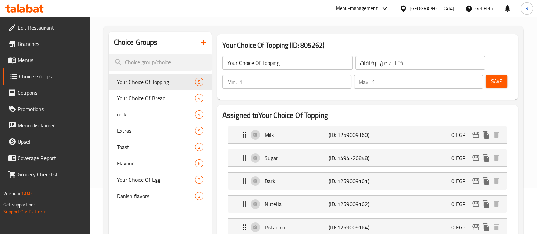
scroll to position [51, 0]
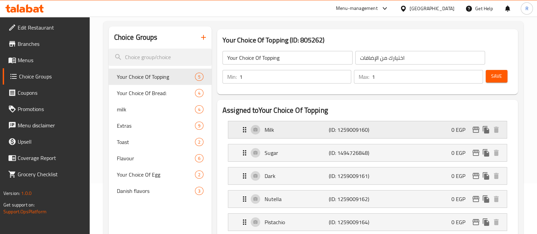
click at [247, 135] on div "Milk (ID: 1259009160) 0 EGP" at bounding box center [369, 129] width 258 height 17
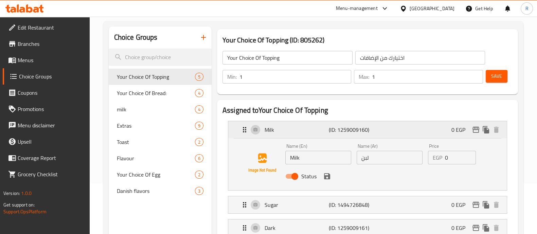
click at [242, 128] on icon "Expand" at bounding box center [244, 130] width 8 height 8
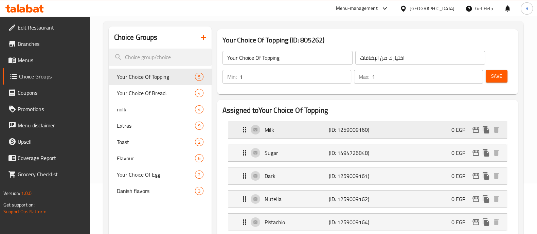
click at [242, 128] on icon "Expand" at bounding box center [244, 130] width 8 height 8
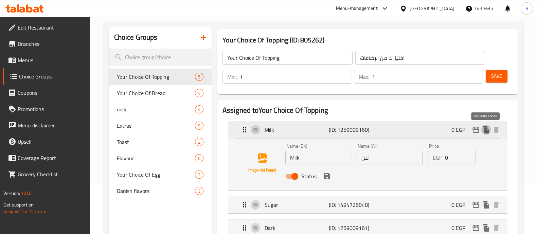
click at [484, 130] on icon "duplicate" at bounding box center [485, 129] width 6 height 7
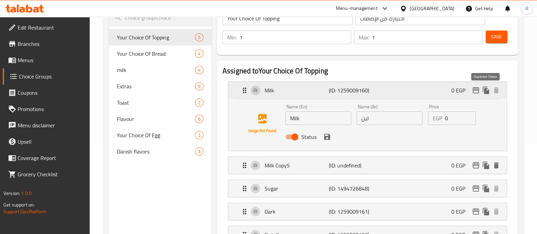
scroll to position [92, 0]
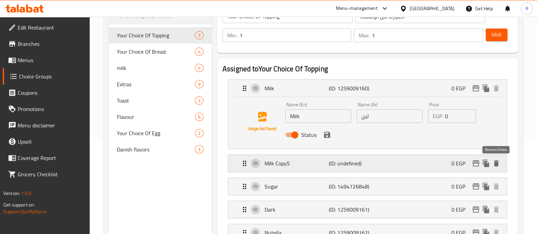
click at [497, 163] on icon "delete" at bounding box center [496, 163] width 5 height 6
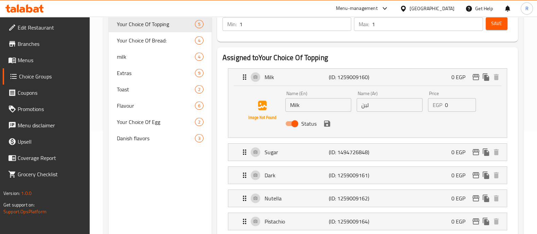
scroll to position [102, 0]
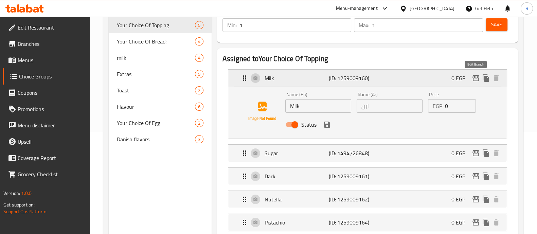
click at [477, 82] on button "edit" at bounding box center [475, 78] width 10 height 10
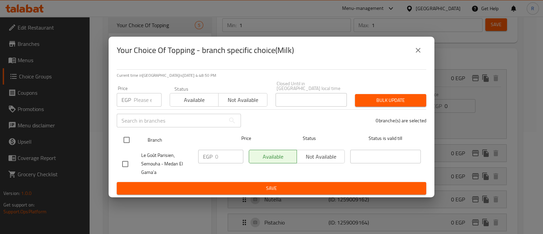
click at [129, 137] on input "checkbox" at bounding box center [126, 140] width 14 height 14
checkbox input "true"
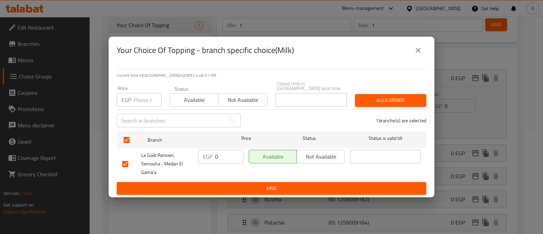
click at [308, 159] on span "Not available" at bounding box center [321, 157] width 42 height 10
click at [376, 99] on span "Bulk update" at bounding box center [390, 100] width 60 height 8
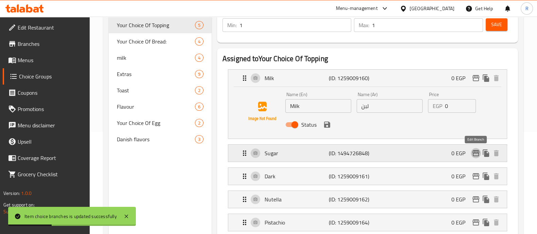
click at [477, 155] on icon "edit" at bounding box center [475, 153] width 8 height 8
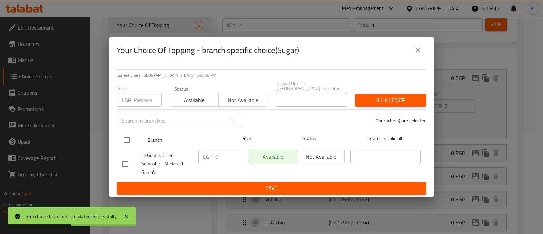
click at [132, 136] on input "checkbox" at bounding box center [126, 140] width 14 height 14
checkbox input "true"
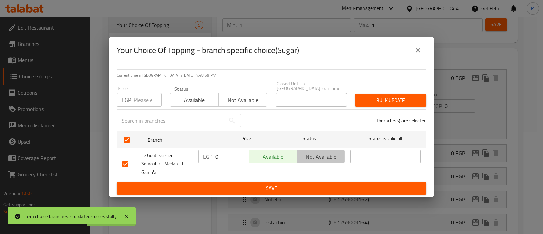
click at [301, 153] on span "Not available" at bounding box center [321, 157] width 42 height 10
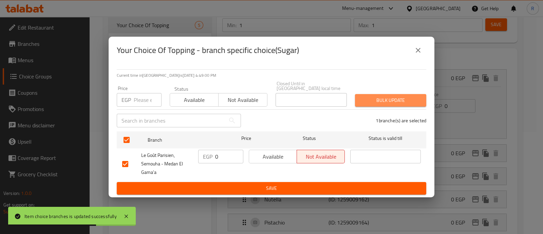
click at [372, 100] on span "Bulk update" at bounding box center [390, 100] width 60 height 8
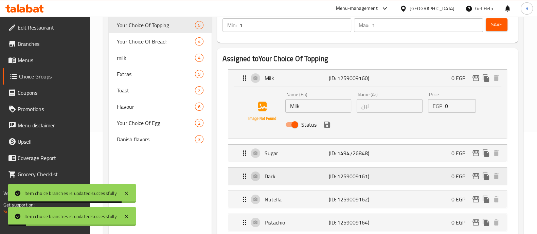
click at [242, 179] on icon "Expand" at bounding box center [244, 176] width 8 height 8
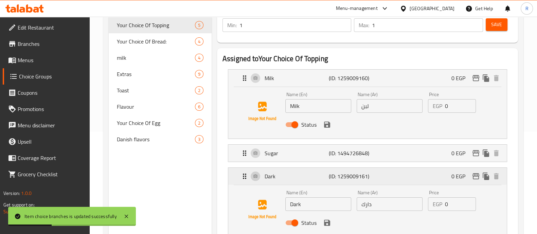
click at [470, 177] on p "0 EGP" at bounding box center [460, 176] width 19 height 8
click at [473, 177] on icon "edit" at bounding box center [475, 176] width 7 height 6
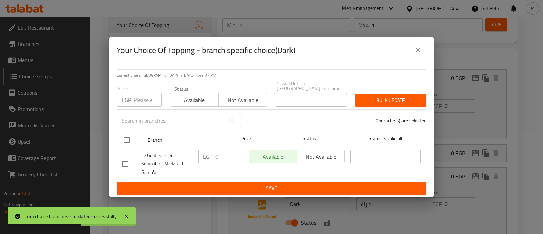
click at [124, 134] on input "checkbox" at bounding box center [126, 140] width 14 height 14
checkbox input "true"
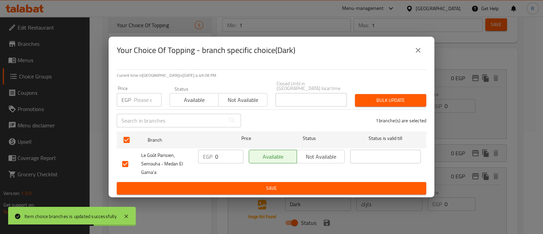
click at [302, 152] on span "Not available" at bounding box center [321, 157] width 42 height 10
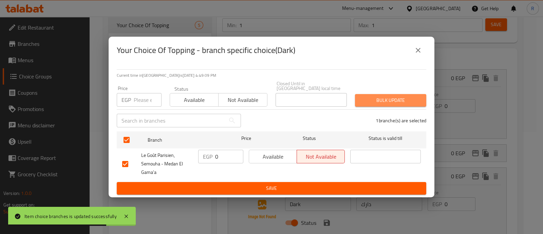
click at [365, 96] on span "Bulk update" at bounding box center [390, 100] width 60 height 8
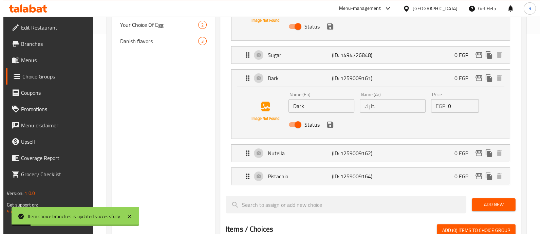
scroll to position [201, 0]
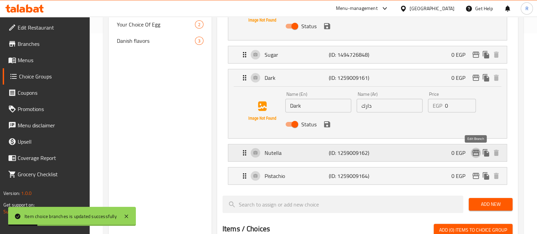
click at [475, 154] on icon "edit" at bounding box center [475, 153] width 8 height 8
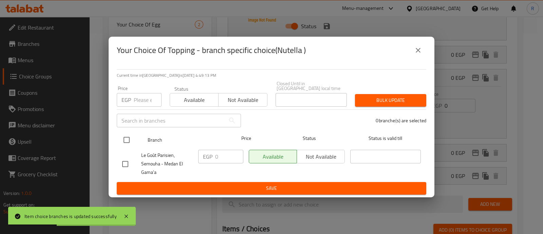
click at [130, 136] on input "checkbox" at bounding box center [126, 140] width 14 height 14
checkbox input "true"
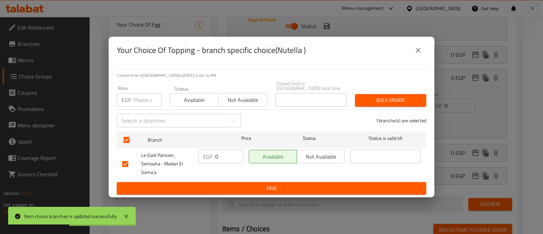
click at [234, 102] on span "Not available" at bounding box center [242, 100] width 43 height 10
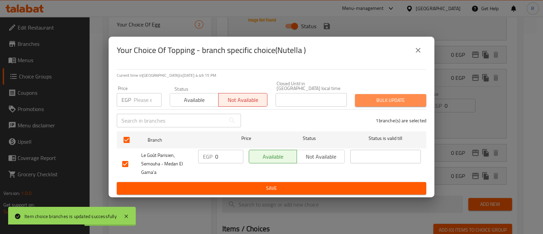
click at [359, 97] on button "Bulk update" at bounding box center [390, 100] width 71 height 13
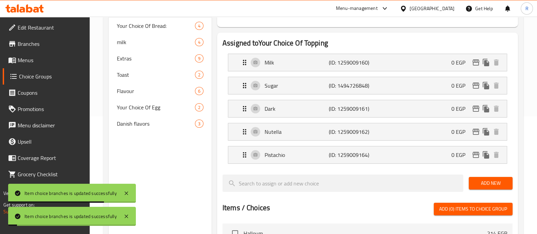
scroll to position [122, 0]
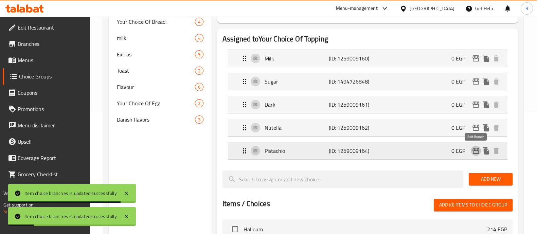
click at [472, 151] on icon "edit" at bounding box center [475, 151] width 8 height 8
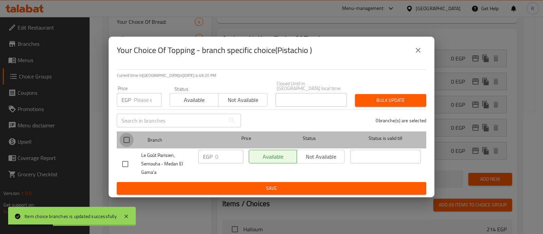
click at [129, 135] on input "checkbox" at bounding box center [126, 140] width 14 height 14
checkbox input "true"
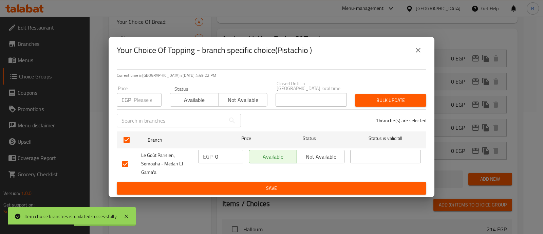
click at [324, 147] on div "Available Not available" at bounding box center [296, 164] width 101 height 34
click at [323, 152] on span "Not available" at bounding box center [321, 157] width 42 height 10
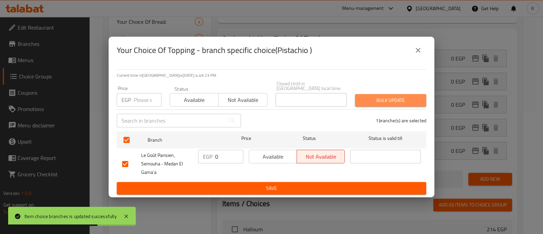
click at [373, 98] on span "Bulk update" at bounding box center [390, 100] width 60 height 8
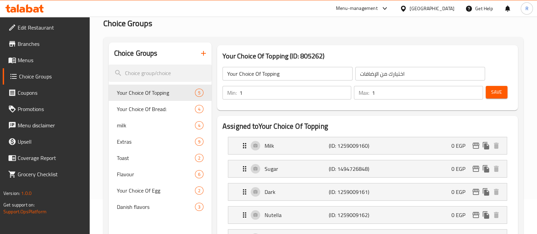
scroll to position [0, 0]
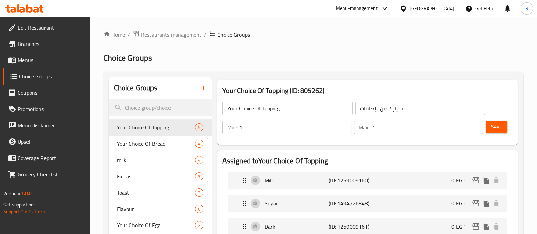
click at [6, 63] on link "Menus" at bounding box center [46, 60] width 87 height 16
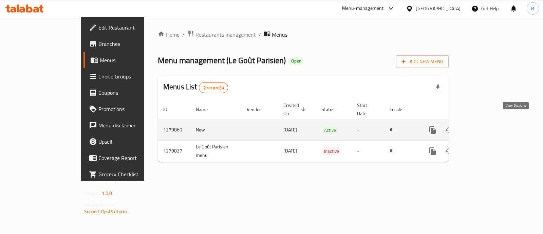
click at [486, 126] on icon "enhanced table" at bounding box center [482, 130] width 8 height 8
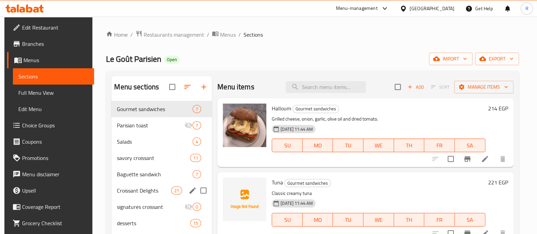
click at [134, 184] on div "Croissant Delights 21" at bounding box center [161, 190] width 100 height 16
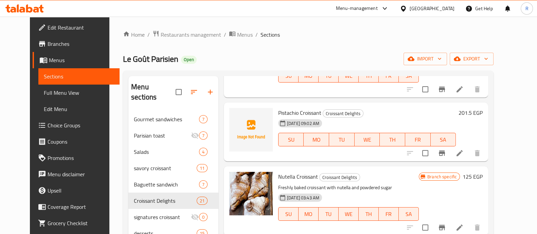
scroll to position [142, 0]
click at [446, 149] on icon "Branch-specific-item" at bounding box center [442, 153] width 8 height 8
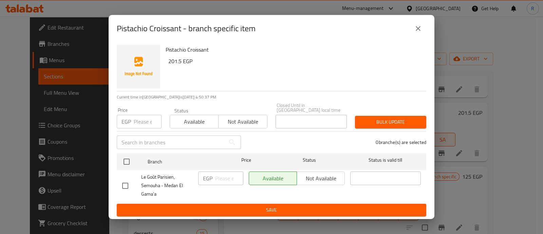
click at [414, 33] on icon "close" at bounding box center [418, 28] width 8 height 8
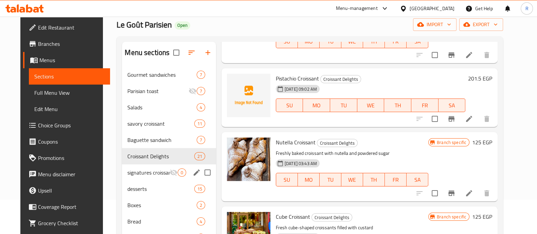
scroll to position [38, 0]
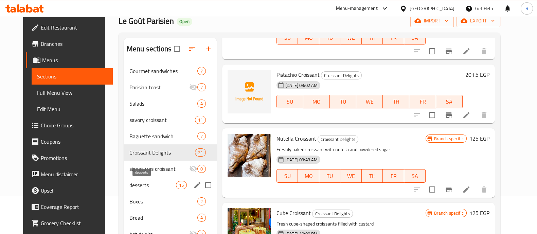
click at [130, 181] on span "desserts" at bounding box center [152, 185] width 47 height 8
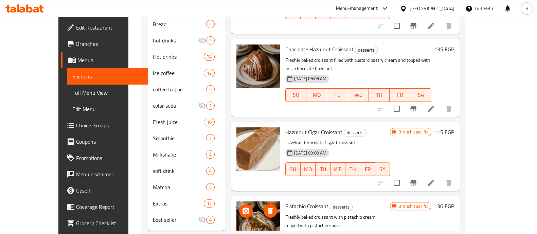
scroll to position [247, 0]
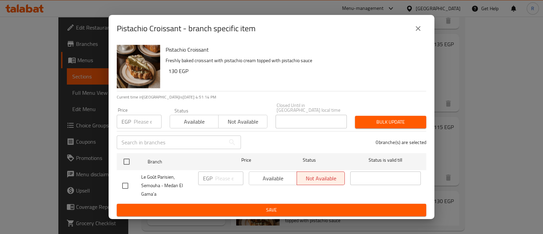
click at [419, 28] on icon "close" at bounding box center [418, 28] width 8 height 8
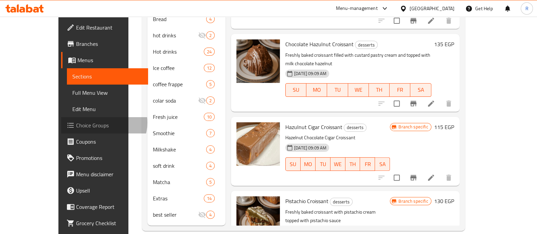
click at [76, 123] on span "Choice Groups" at bounding box center [109, 125] width 67 height 8
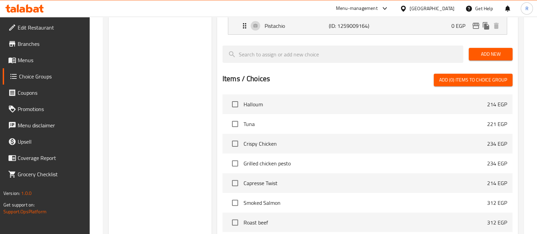
scroll to position [96, 0]
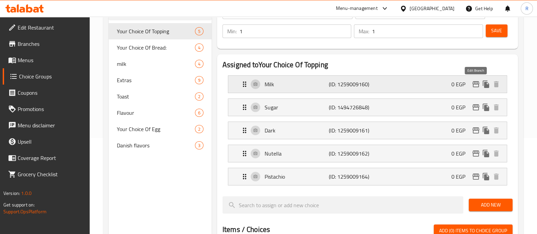
click at [474, 85] on icon "edit" at bounding box center [475, 84] width 8 height 8
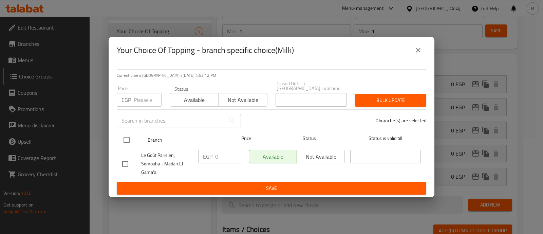
click at [126, 140] on input "checkbox" at bounding box center [126, 140] width 14 height 14
checkbox input "true"
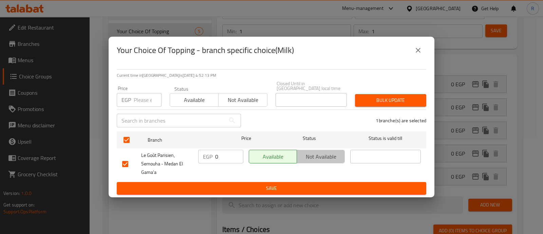
click at [305, 152] on span "Not available" at bounding box center [321, 157] width 42 height 10
click at [377, 98] on span "Bulk update" at bounding box center [390, 100] width 60 height 8
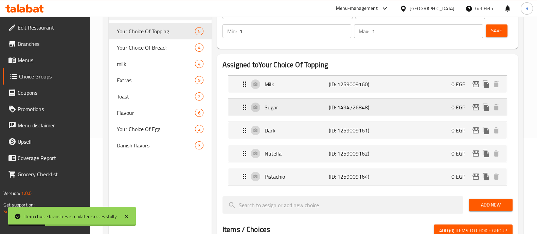
click at [245, 106] on icon "Expand" at bounding box center [244, 107] width 3 height 5
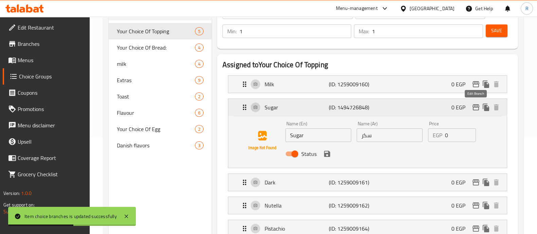
click at [475, 111] on button "edit" at bounding box center [475, 107] width 10 height 10
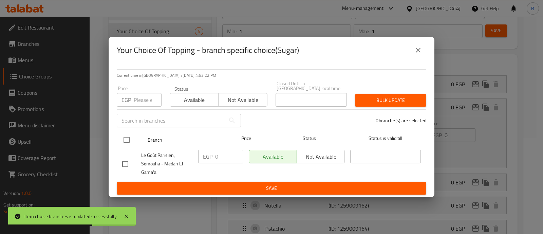
click at [130, 136] on input "checkbox" at bounding box center [126, 140] width 14 height 14
checkbox input "true"
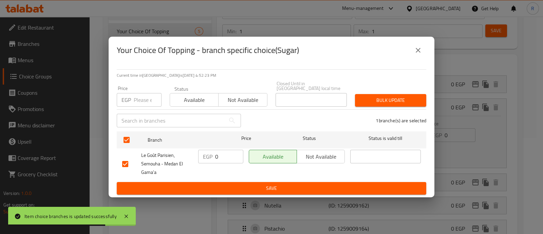
click at [315, 152] on span "Not available" at bounding box center [321, 157] width 42 height 10
click at [377, 97] on span "Bulk update" at bounding box center [390, 100] width 60 height 8
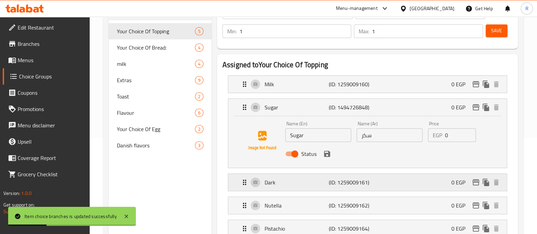
click at [241, 184] on icon "Expand" at bounding box center [244, 182] width 8 height 8
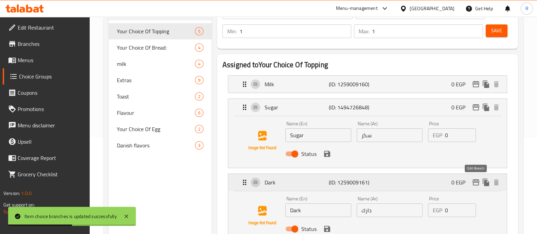
click at [474, 179] on icon "edit" at bounding box center [475, 182] width 8 height 8
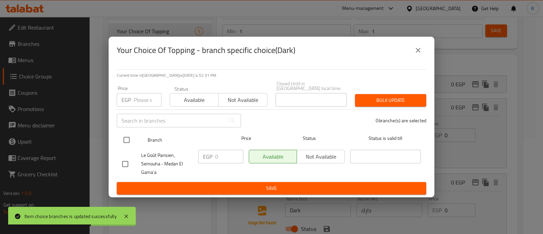
click at [127, 133] on input "checkbox" at bounding box center [126, 140] width 14 height 14
checkbox input "true"
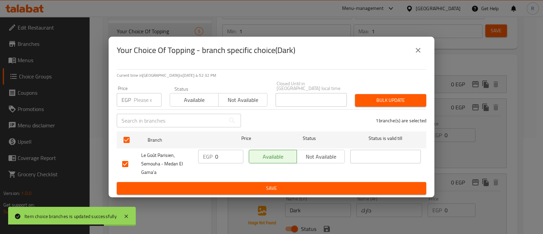
click at [254, 95] on span "Not available" at bounding box center [242, 100] width 43 height 10
click at [369, 94] on button "Bulk update" at bounding box center [390, 100] width 71 height 13
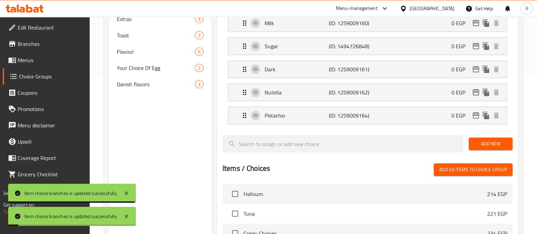
scroll to position [157, 0]
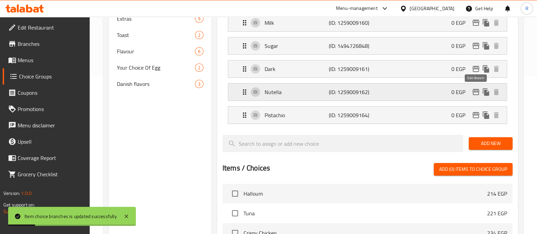
click at [479, 88] on icon "edit" at bounding box center [475, 92] width 8 height 8
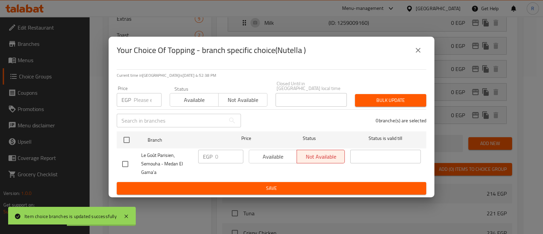
click at [421, 54] on icon "close" at bounding box center [418, 50] width 8 height 8
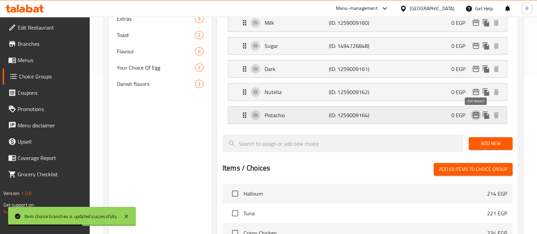
click at [474, 116] on icon "edit" at bounding box center [475, 115] width 8 height 8
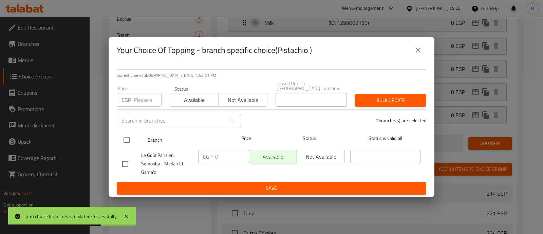
click at [126, 138] on input "checkbox" at bounding box center [126, 140] width 14 height 14
checkbox input "true"
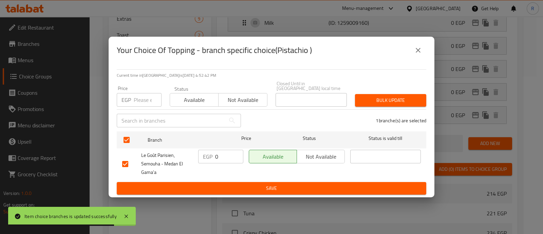
click at [314, 150] on button "Not available" at bounding box center [321, 157] width 48 height 14
click at [373, 101] on span "Bulk update" at bounding box center [390, 100] width 60 height 8
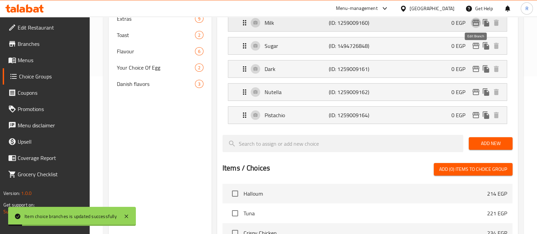
click at [474, 23] on icon "edit" at bounding box center [475, 23] width 8 height 8
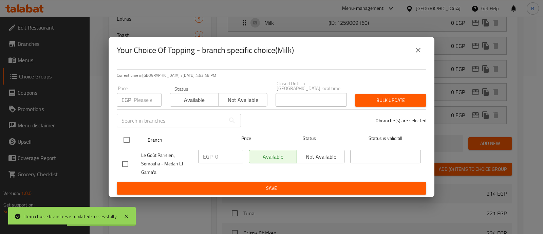
click at [126, 135] on input "checkbox" at bounding box center [126, 140] width 14 height 14
checkbox input "true"
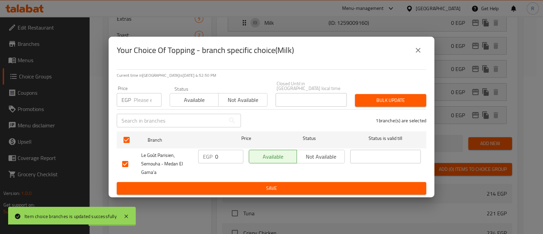
click at [244, 97] on span "Not available" at bounding box center [242, 100] width 43 height 10
click at [311, 157] on span "Not available" at bounding box center [321, 157] width 42 height 10
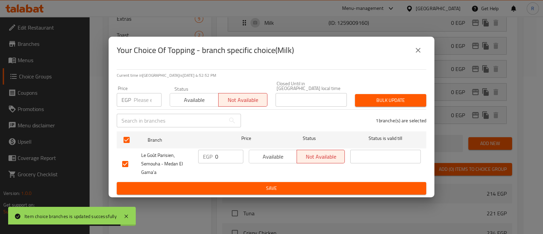
click at [395, 96] on span "Bulk update" at bounding box center [390, 100] width 60 height 8
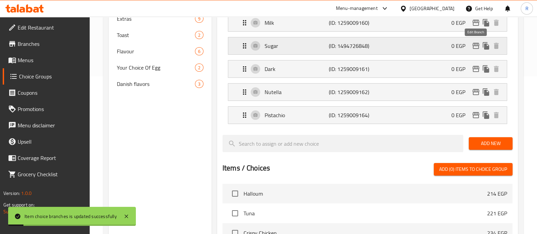
click at [477, 49] on icon "edit" at bounding box center [475, 46] width 8 height 8
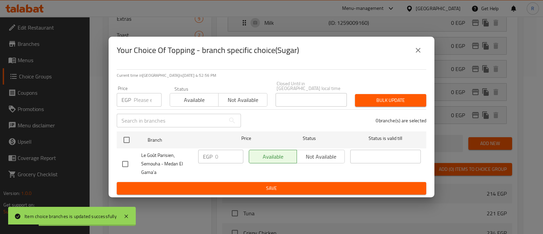
click at [223, 98] on span "Not available" at bounding box center [242, 100] width 43 height 10
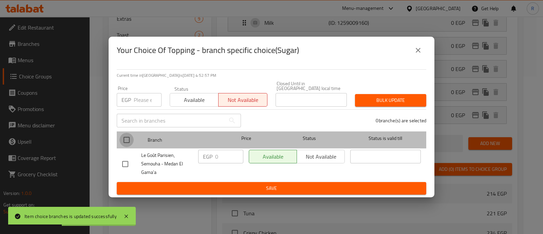
click at [127, 136] on input "checkbox" at bounding box center [126, 140] width 14 height 14
checkbox input "true"
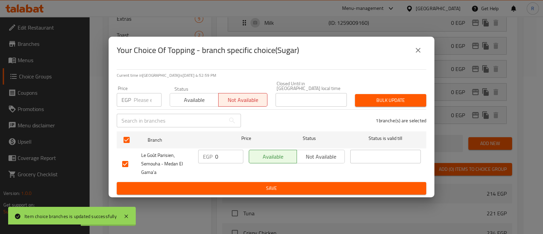
click at [327, 152] on span "Not available" at bounding box center [321, 157] width 42 height 10
click at [392, 96] on span "Bulk update" at bounding box center [390, 100] width 60 height 8
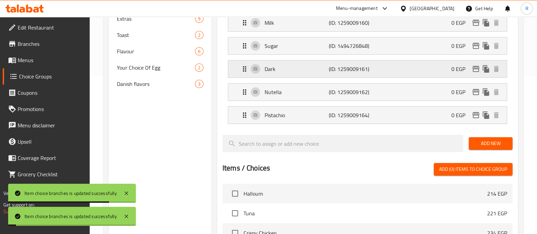
click at [475, 67] on icon "edit" at bounding box center [475, 69] width 8 height 8
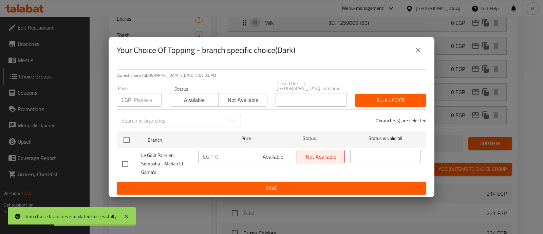
click at [417, 54] on icon "close" at bounding box center [418, 50] width 8 height 8
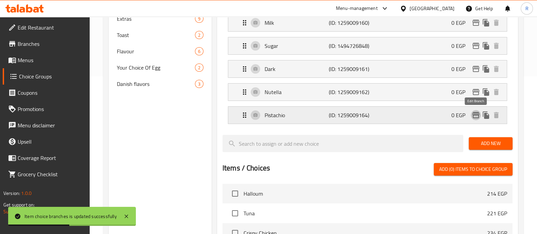
click at [479, 115] on icon "edit" at bounding box center [475, 115] width 7 height 6
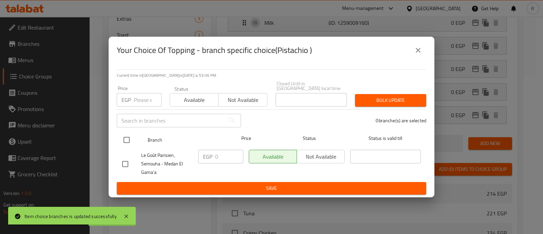
click at [127, 137] on input "checkbox" at bounding box center [126, 140] width 14 height 14
checkbox input "true"
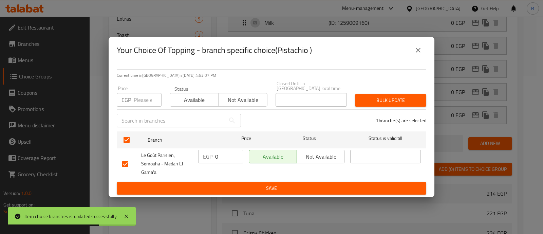
click at [241, 96] on span "Not available" at bounding box center [242, 100] width 43 height 10
click at [270, 152] on span "Available" at bounding box center [273, 157] width 42 height 10
click at [300, 152] on span "Not available" at bounding box center [321, 157] width 42 height 10
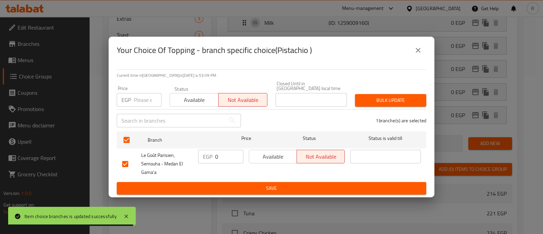
click at [375, 100] on span "Bulk update" at bounding box center [390, 100] width 60 height 8
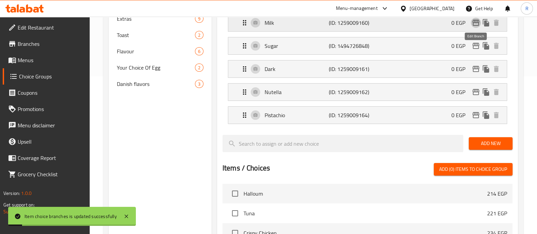
click at [475, 25] on icon "edit" at bounding box center [475, 23] width 7 height 6
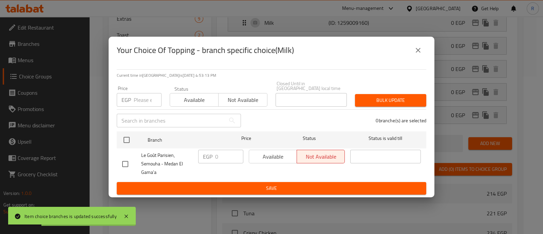
click at [420, 50] on icon "close" at bounding box center [418, 50] width 8 height 8
